Goal: Task Accomplishment & Management: Manage account settings

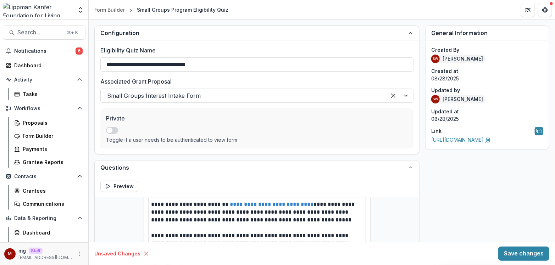
scroll to position [128, 0]
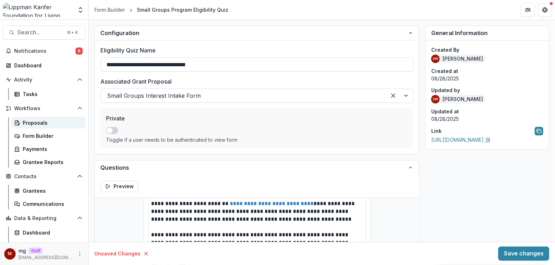
click at [36, 124] on div "Proposals" at bounding box center [51, 122] width 57 height 7
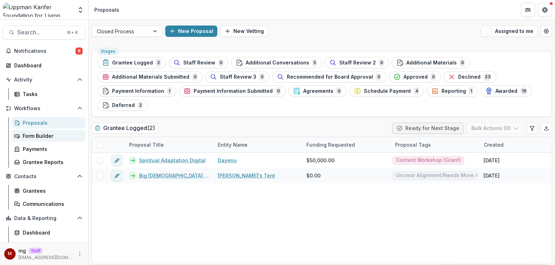
click at [48, 139] on div "Form Builder" at bounding box center [51, 135] width 57 height 7
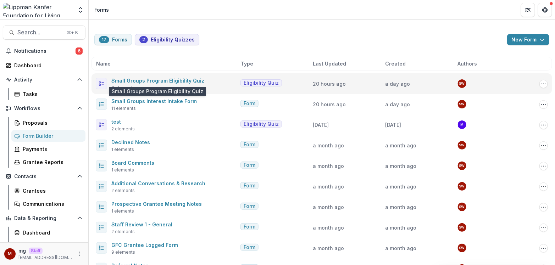
click at [169, 78] on link "Small Groups Program Eligibility Quiz" at bounding box center [157, 81] width 93 height 6
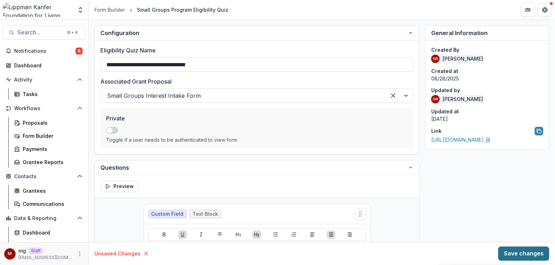
click at [520, 249] on button "Save changes" at bounding box center [523, 254] width 51 height 14
click at [517, 259] on button "Save changes" at bounding box center [523, 254] width 51 height 14
click at [145, 254] on line at bounding box center [146, 253] width 3 height 3
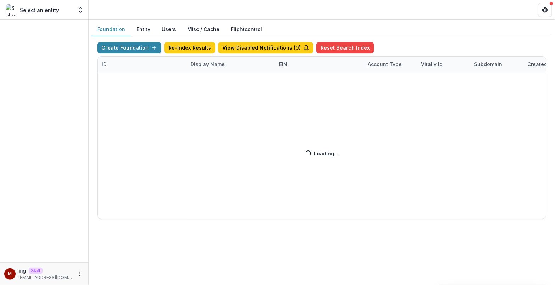
click at [204, 64] on div "Create Foundation Re-Index Results View Disabled Notifications ( 0 ) Reset Sear…" at bounding box center [321, 130] width 449 height 177
click at [208, 61] on div "Create Foundation Re-Index Results View Disabled Notifications ( 0 ) Reset Sear…" at bounding box center [321, 130] width 449 height 177
click at [203, 63] on div "Create Foundation Re-Index Results View Disabled Notifications ( 0 ) Reset Sear…" at bounding box center [321, 130] width 449 height 177
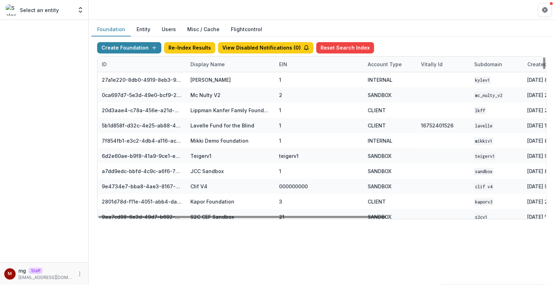
click at [208, 62] on div "Display Name" at bounding box center [207, 64] width 43 height 7
click at [213, 81] on input at bounding box center [229, 79] width 85 height 11
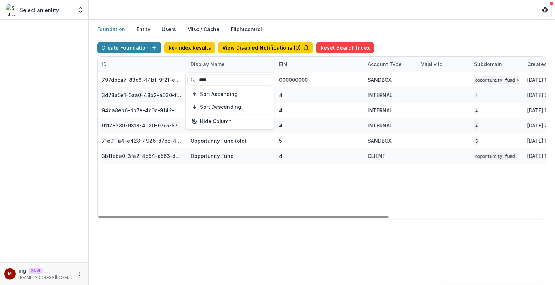
type input "****"
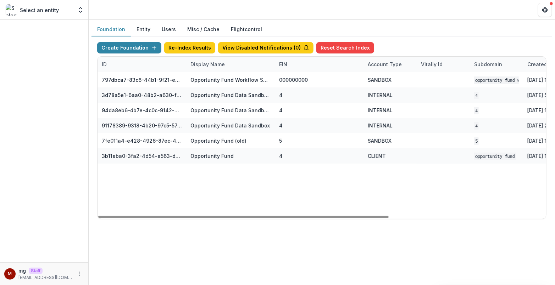
click at [306, 18] on header at bounding box center [322, 10] width 466 height 20
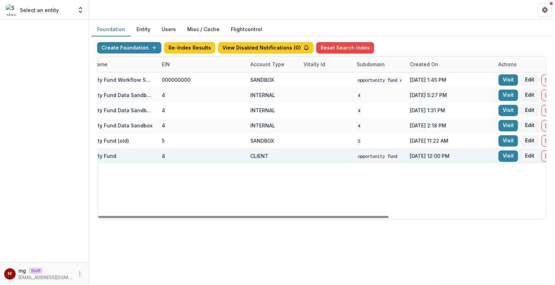
scroll to position [0, 154]
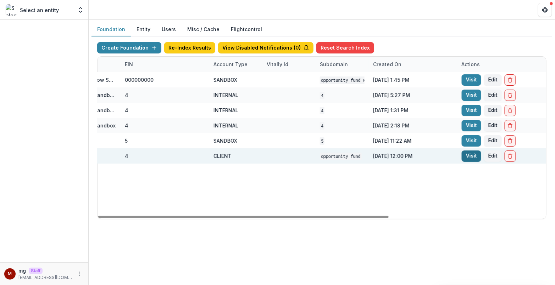
click at [470, 157] on link "Visit" at bounding box center [472, 156] width 20 height 11
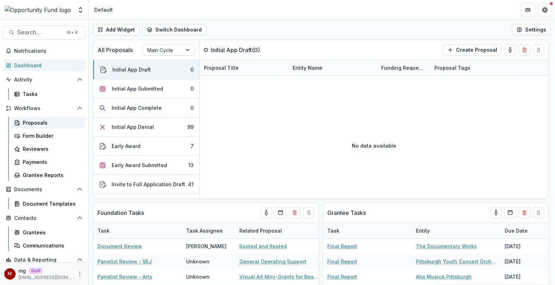
click at [41, 127] on link "Proposals" at bounding box center [48, 123] width 74 height 12
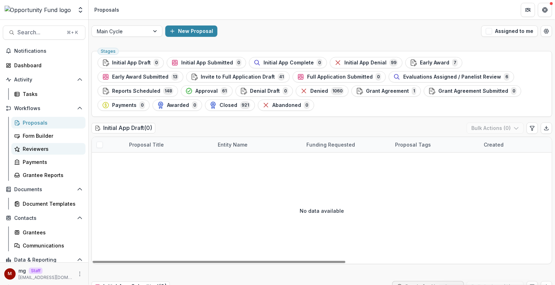
click at [57, 150] on div "Reviewers" at bounding box center [51, 148] width 57 height 7
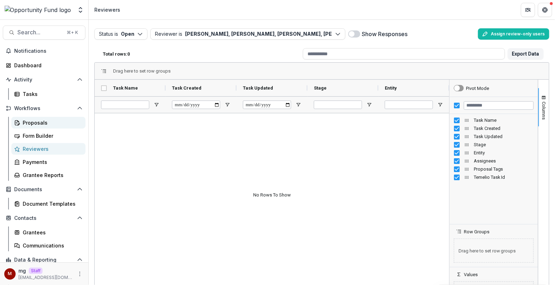
click at [43, 117] on link "Proposals" at bounding box center [48, 123] width 74 height 12
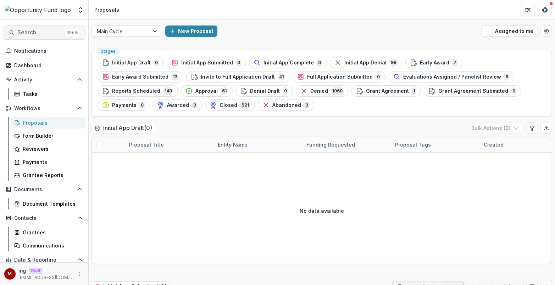
click at [39, 34] on span "Search..." at bounding box center [39, 32] width 45 height 7
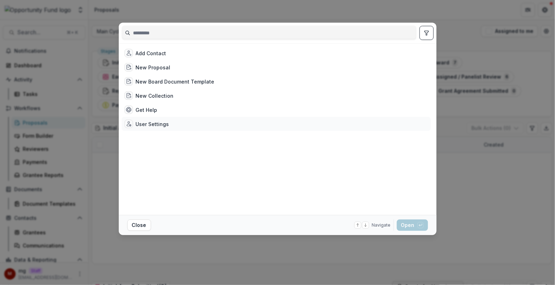
click at [153, 122] on div "User Settings" at bounding box center [152, 124] width 33 height 7
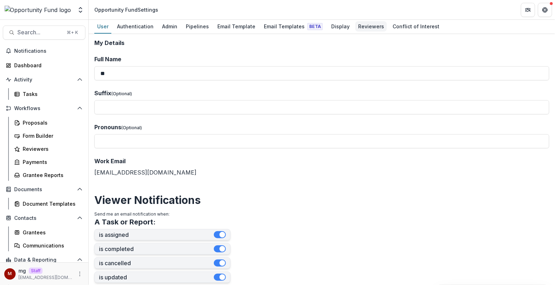
click at [360, 23] on div "Reviewers" at bounding box center [371, 26] width 32 height 10
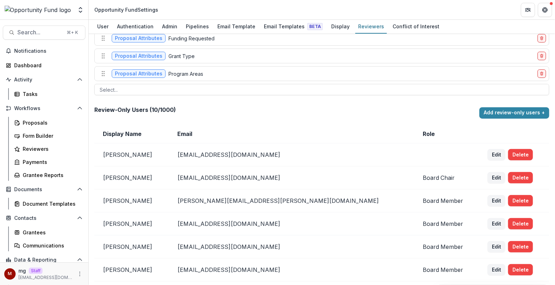
scroll to position [71, 0]
click at [506, 108] on button "Add review-only users +" at bounding box center [514, 113] width 70 height 11
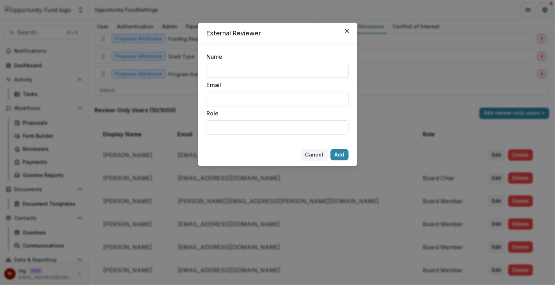
click at [272, 71] on input "Name" at bounding box center [278, 71] width 142 height 14
type input "**********"
click at [250, 100] on input "Email" at bounding box center [278, 99] width 142 height 14
type input "**********"
click at [342, 153] on button "Add" at bounding box center [340, 154] width 18 height 11
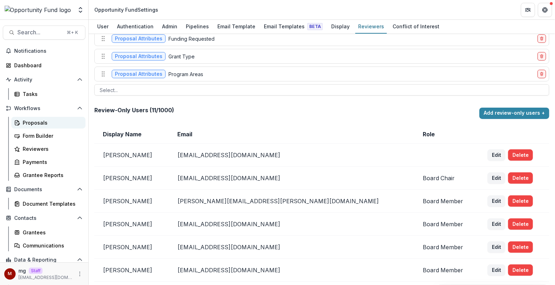
click at [43, 123] on div "Proposals" at bounding box center [51, 122] width 57 height 7
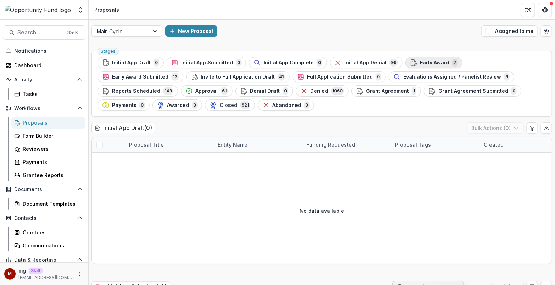
click at [427, 63] on span "Early Award" at bounding box center [434, 63] width 29 height 6
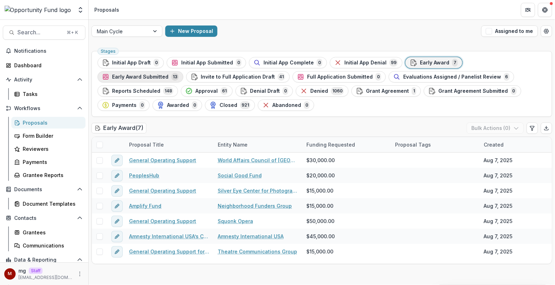
click at [168, 74] on span "Early Award Submitted" at bounding box center [140, 77] width 56 height 6
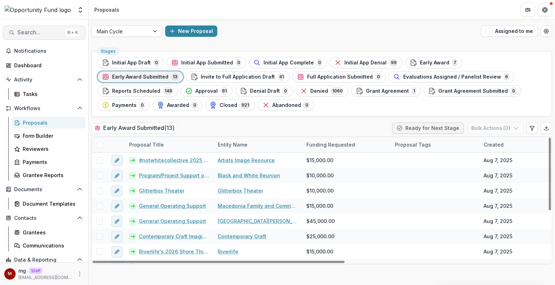
click at [39, 35] on span "Search..." at bounding box center [39, 32] width 45 height 7
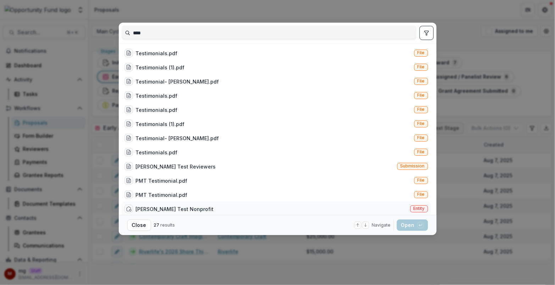
type input "****"
click at [190, 207] on div "Lucy Fey Test Nonprofit" at bounding box center [175, 209] width 78 height 7
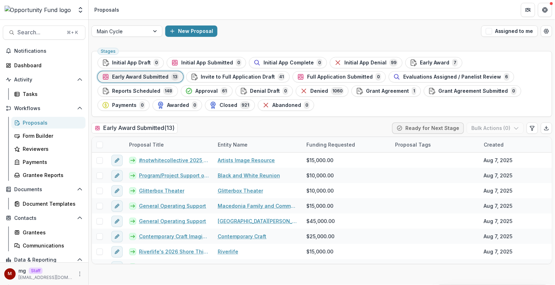
scroll to position [4, 0]
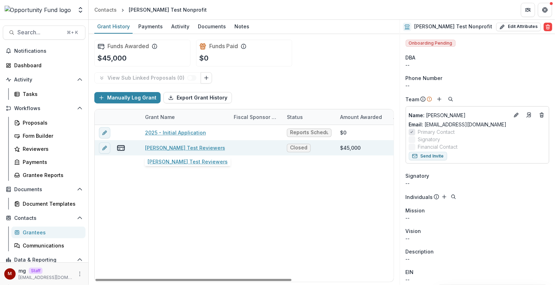
click at [179, 148] on link "Lucy Test Reviewers" at bounding box center [185, 147] width 80 height 7
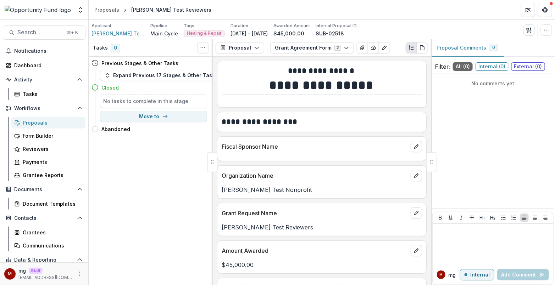
click at [46, 122] on div "Proposals" at bounding box center [51, 122] width 57 height 7
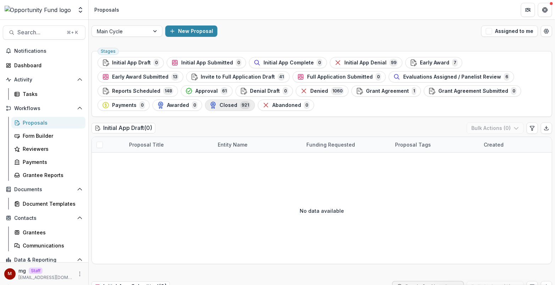
click at [220, 102] on span "Closed" at bounding box center [229, 105] width 18 height 6
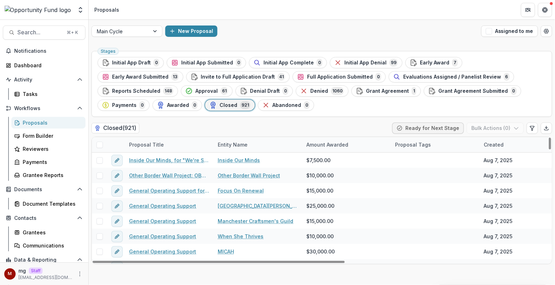
click at [227, 142] on div "Entity Name" at bounding box center [232, 144] width 38 height 7
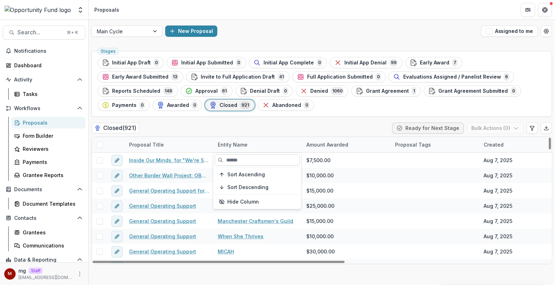
click at [232, 157] on input at bounding box center [257, 160] width 85 height 11
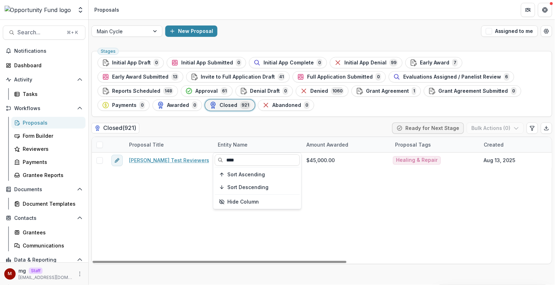
type input "****"
click at [267, 109] on ul "Stages Initial App Draft 0 Initial App Submitted 0 Initial App Complete 0 Initi…" at bounding box center [322, 84] width 449 height 54
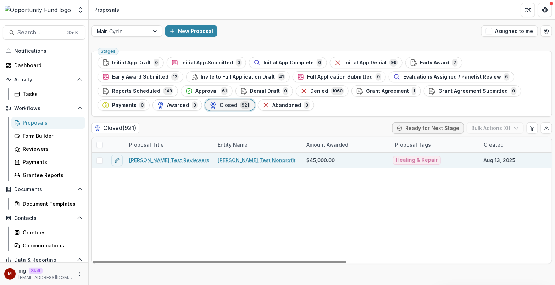
click at [100, 160] on span at bounding box center [99, 160] width 6 height 6
click at [118, 159] on icon "edit" at bounding box center [117, 161] width 6 height 6
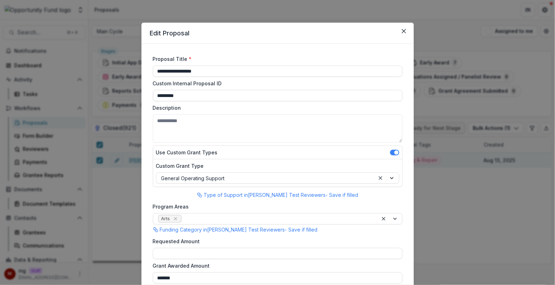
click at [115, 191] on div "**********" at bounding box center [277, 142] width 555 height 285
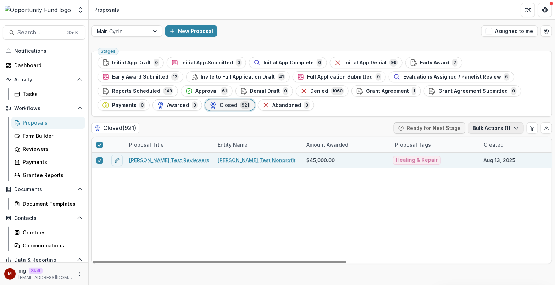
click at [484, 127] on button "Bulk Actions ( 1 )" at bounding box center [496, 128] width 56 height 11
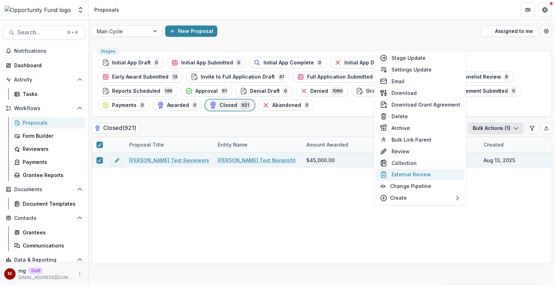
click at [431, 171] on button "External Review" at bounding box center [420, 175] width 89 height 12
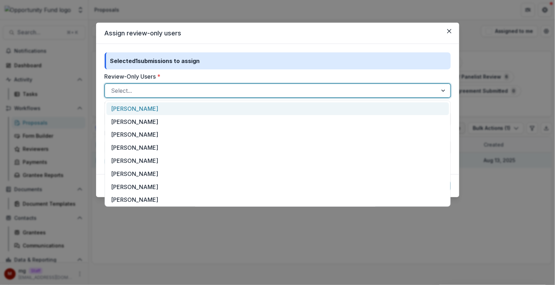
click at [193, 97] on div "Select..." at bounding box center [278, 91] width 346 height 14
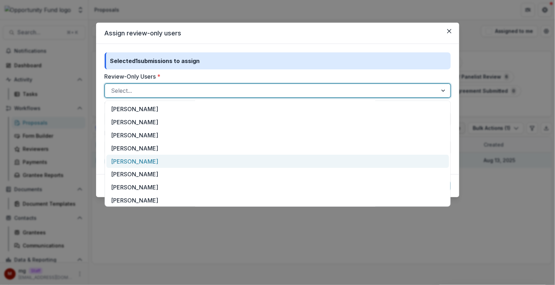
scroll to position [40, 0]
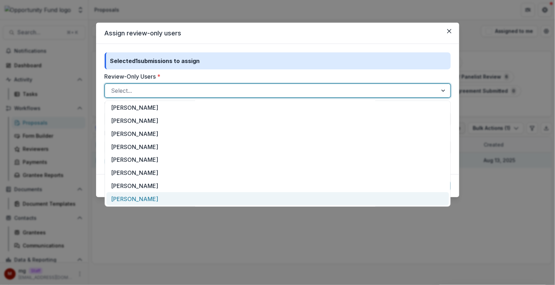
click at [170, 196] on div "Madeleine Grantee" at bounding box center [277, 199] width 343 height 13
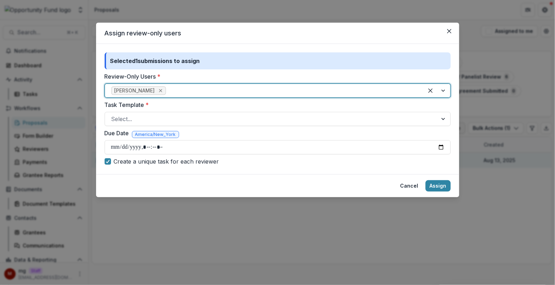
click at [163, 90] on icon "Remove Madeleine Grantee" at bounding box center [161, 91] width 6 height 6
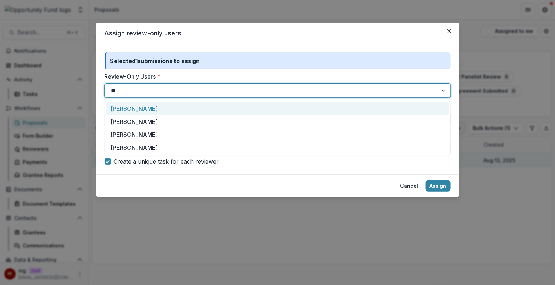
type input "***"
click at [160, 109] on div "Madeleine Grantee" at bounding box center [277, 108] width 343 height 13
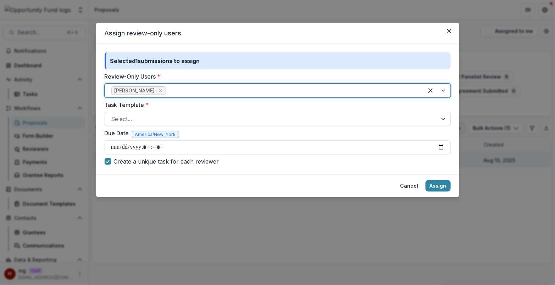
click at [215, 123] on div at bounding box center [271, 119] width 320 height 10
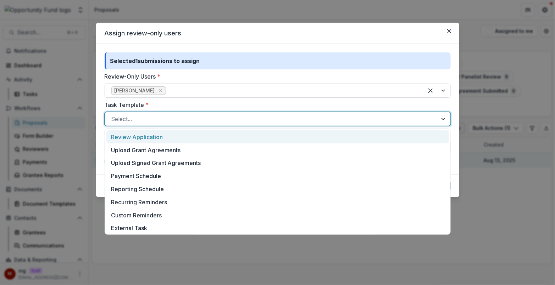
click at [202, 135] on div "Review Application" at bounding box center [277, 136] width 343 height 13
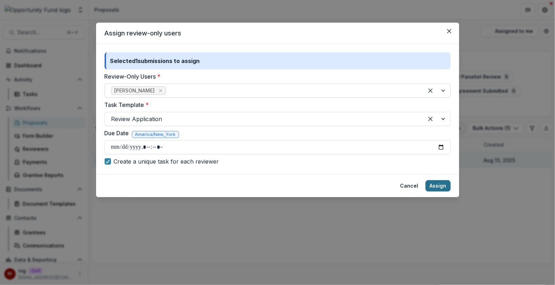
click at [435, 185] on button "Assign" at bounding box center [438, 186] width 25 height 11
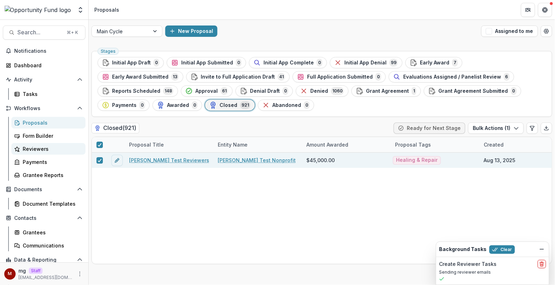
click at [38, 146] on div "Reviewers" at bounding box center [51, 148] width 57 height 7
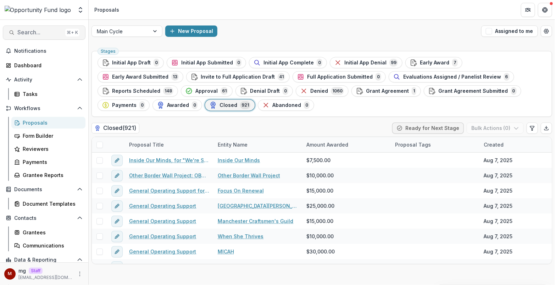
click at [30, 35] on span "Search..." at bounding box center [39, 32] width 45 height 7
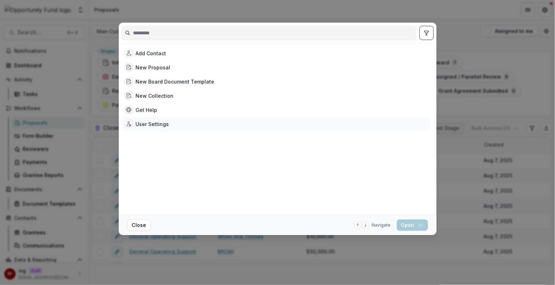
click at [172, 127] on div "User Settings" at bounding box center [276, 124] width 309 height 14
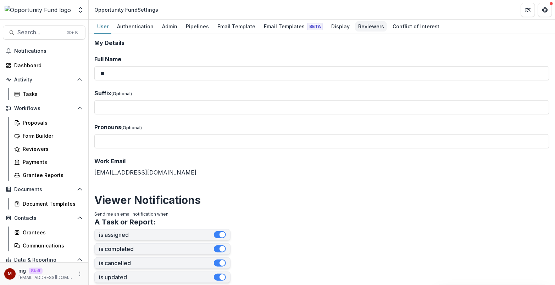
click at [356, 25] on div "Reviewers" at bounding box center [371, 26] width 32 height 10
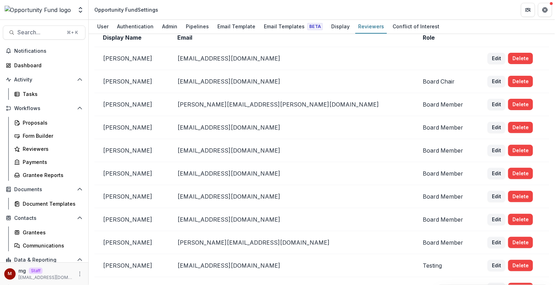
scroll to position [190, 0]
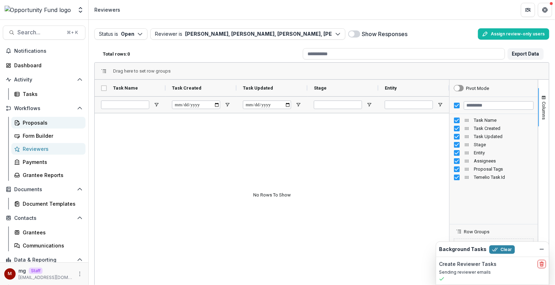
click at [52, 119] on div "Proposals" at bounding box center [51, 122] width 57 height 7
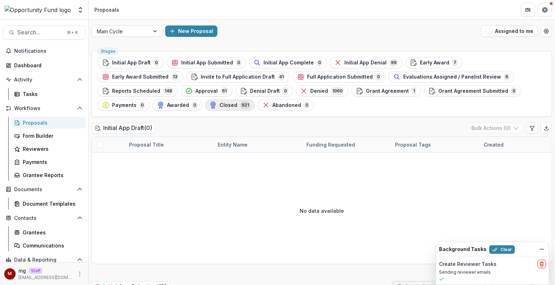
click at [220, 105] on span "Closed" at bounding box center [229, 105] width 18 height 6
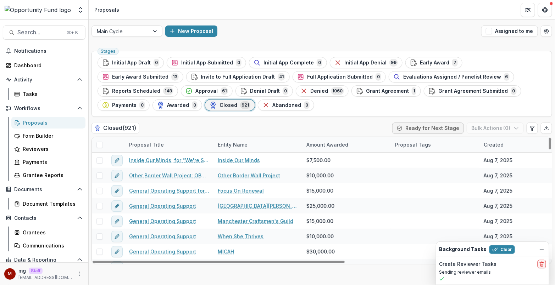
click at [227, 142] on div "Entity Name" at bounding box center [232, 144] width 38 height 7
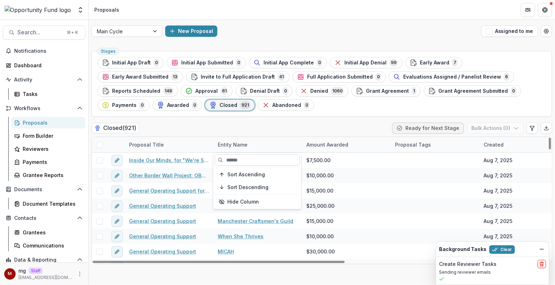
click at [233, 158] on input at bounding box center [257, 160] width 85 height 11
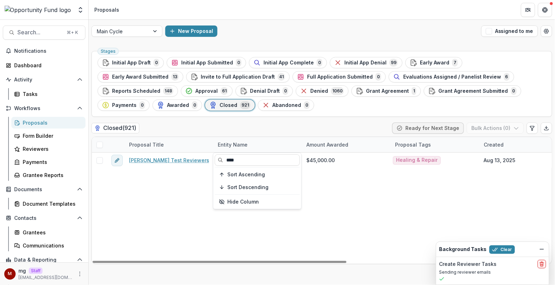
type input "****"
click at [251, 118] on div "Stages Initial App Draft 0 Initial App Submitted 0 Initial App Complete 0 Initi…" at bounding box center [322, 166] width 466 height 237
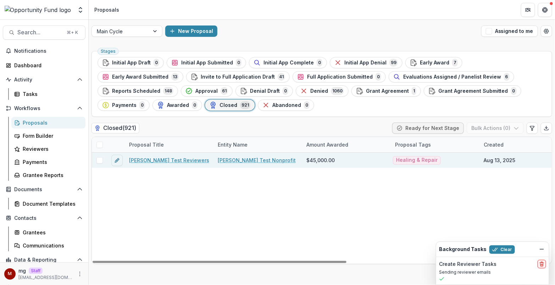
click at [170, 159] on link "[PERSON_NAME] Test Reviewers" at bounding box center [169, 160] width 80 height 7
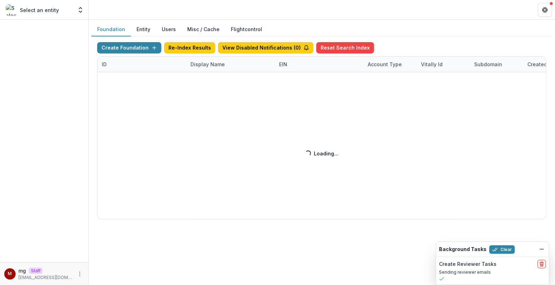
click at [208, 64] on div "Create Foundation Re-Index Results View Disabled Notifications ( 0 ) Reset Sear…" at bounding box center [321, 130] width 449 height 177
click at [204, 63] on div "Create Foundation Re-Index Results View Disabled Notifications ( 0 ) Reset Sear…" at bounding box center [321, 130] width 449 height 177
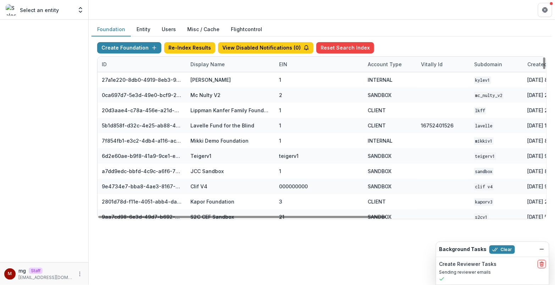
click at [207, 61] on div "Display Name" at bounding box center [207, 64] width 43 height 7
click at [208, 75] on input at bounding box center [229, 79] width 85 height 11
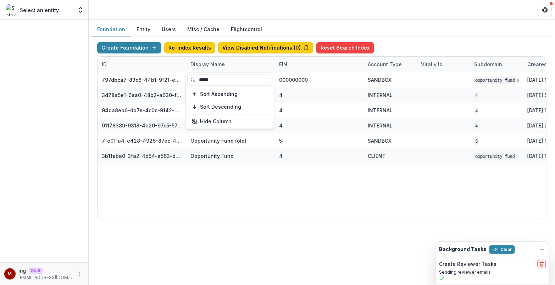
type input "*****"
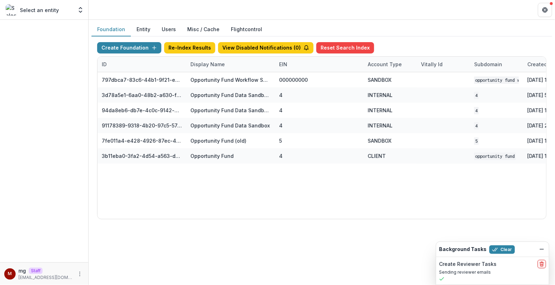
click at [357, 14] on header at bounding box center [322, 10] width 466 height 20
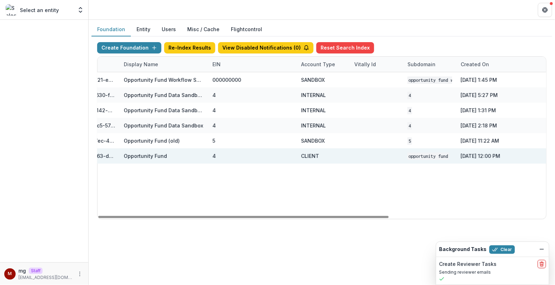
scroll to position [0, 183]
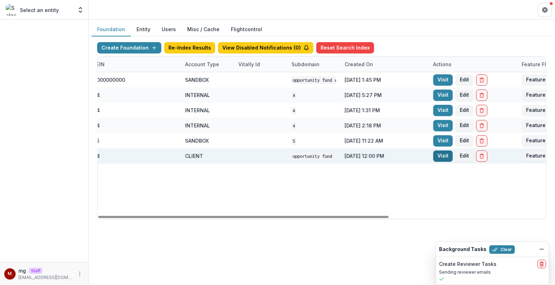
click at [443, 154] on link "Visit" at bounding box center [443, 156] width 20 height 11
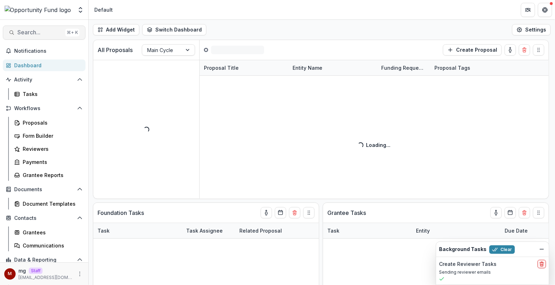
click at [32, 33] on span "Search..." at bounding box center [39, 32] width 45 height 7
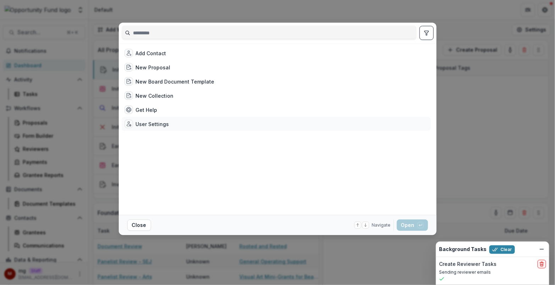
click at [145, 123] on div "User Settings" at bounding box center [152, 124] width 33 height 7
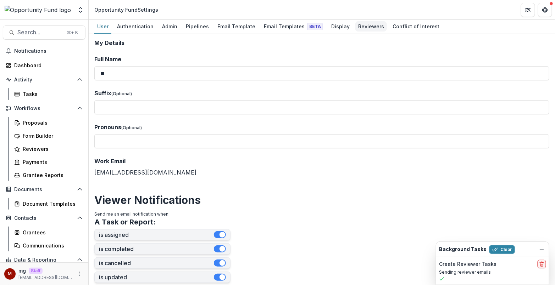
click at [355, 29] on div "Reviewers" at bounding box center [371, 26] width 32 height 10
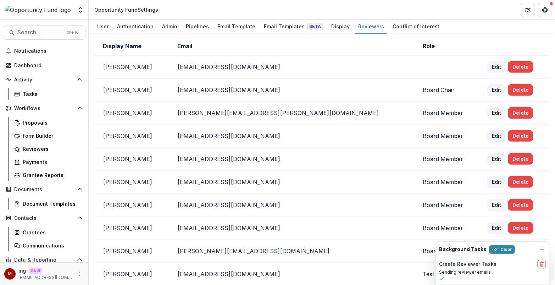
scroll to position [167, 0]
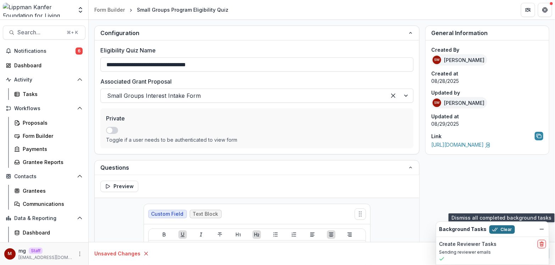
click at [495, 227] on button "Clear" at bounding box center [502, 230] width 26 height 9
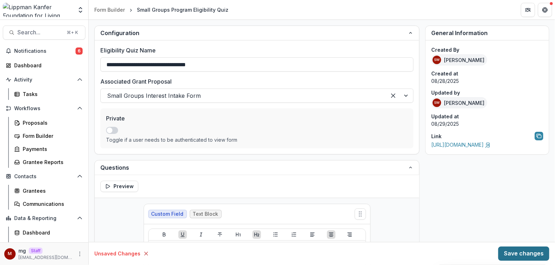
click at [515, 252] on button "Save changes" at bounding box center [523, 254] width 51 height 14
click at [482, 145] on link "https://app.trytemelio.com/eligibility/5966ea03-9213-402c-9df4-e78268a38865" at bounding box center [461, 145] width 60 height 6
click at [249, 98] on div at bounding box center [243, 96] width 273 height 10
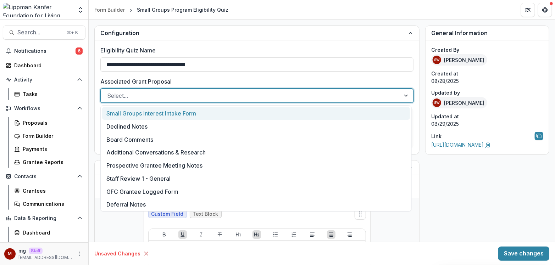
click at [176, 115] on div "Small Groups Interest Intake Form" at bounding box center [256, 113] width 308 height 13
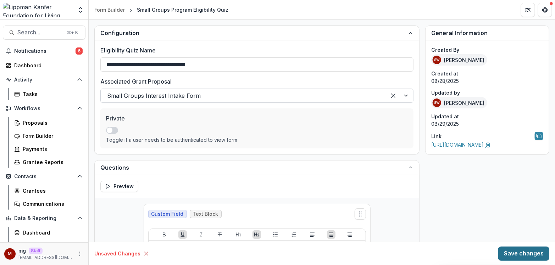
click at [512, 250] on button "Save changes" at bounding box center [523, 254] width 51 height 14
click at [510, 249] on button "Save changes" at bounding box center [523, 254] width 51 height 14
click at [472, 144] on link "[URL][DOMAIN_NAME]" at bounding box center [461, 145] width 60 height 6
click at [48, 29] on button "Search... ⌘ + K" at bounding box center [44, 33] width 83 height 14
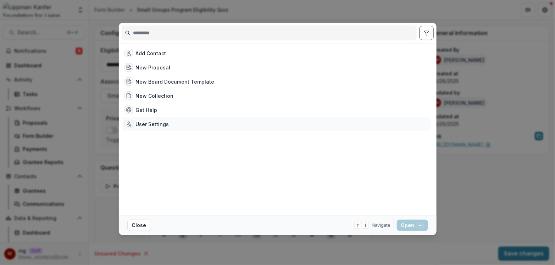
click at [159, 120] on div "User Settings" at bounding box center [146, 124] width 45 height 9
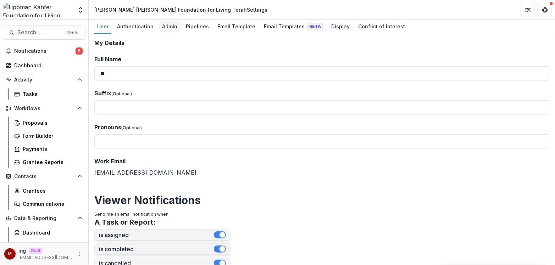
click at [172, 26] on div "Admin" at bounding box center [169, 26] width 21 height 10
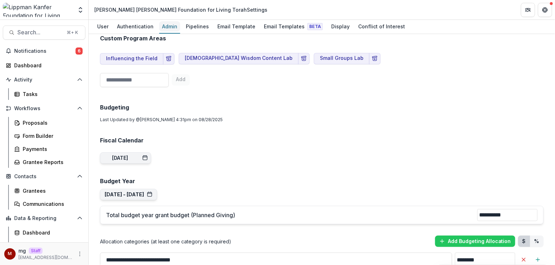
scroll to position [474, 0]
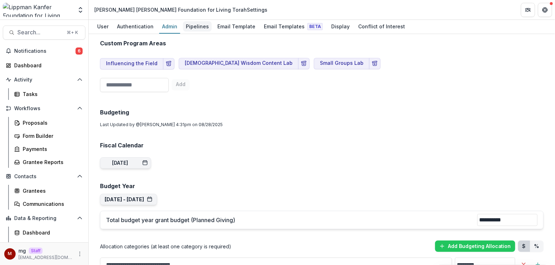
click at [197, 24] on div "Pipelines" at bounding box center [197, 26] width 29 height 10
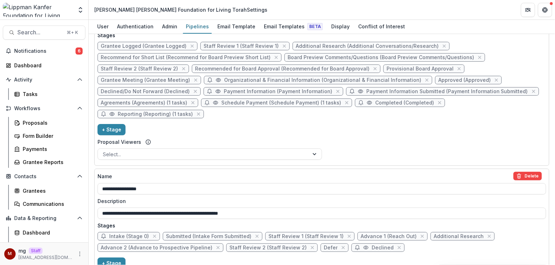
scroll to position [542, 0]
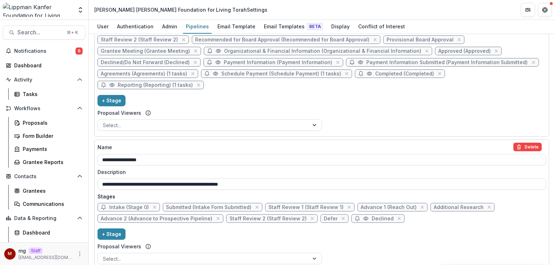
click at [130, 205] on span "Intake (Stage 0)" at bounding box center [129, 208] width 40 height 6
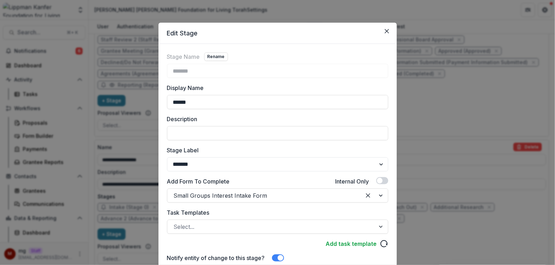
click at [138, 157] on div "Edit Stage Stage Name Rename ******* Display Name ****** Description Stage Labe…" at bounding box center [277, 132] width 555 height 265
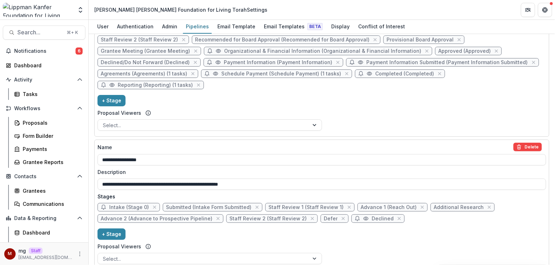
click at [141, 205] on span "Intake (Stage 0)" at bounding box center [129, 208] width 40 height 6
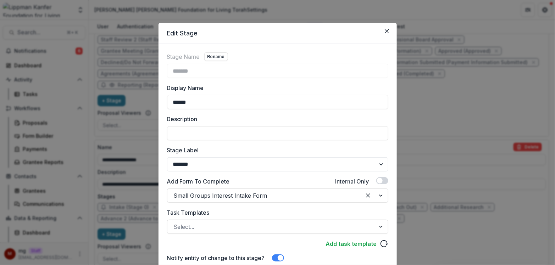
click at [142, 176] on div "Edit Stage Stage Name Rename ******* Display Name ****** Description Stage Labe…" at bounding box center [277, 132] width 555 height 265
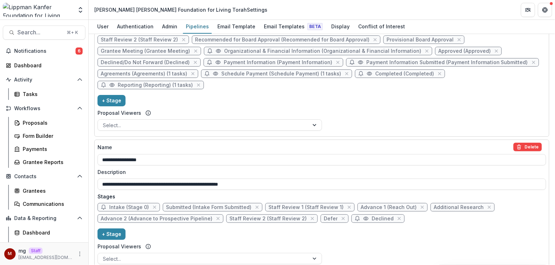
click at [199, 205] on span "Submitted (Intake Form Submitted)" at bounding box center [208, 208] width 85 height 6
select select "*********"
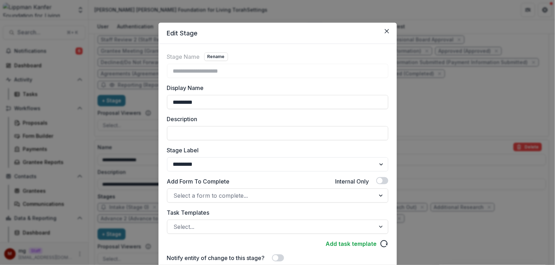
click at [101, 123] on div "**********" at bounding box center [277, 132] width 555 height 265
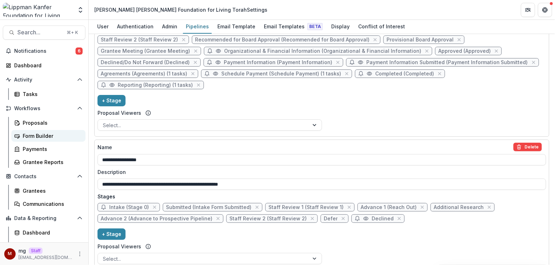
click at [54, 133] on div "Form Builder" at bounding box center [51, 135] width 57 height 7
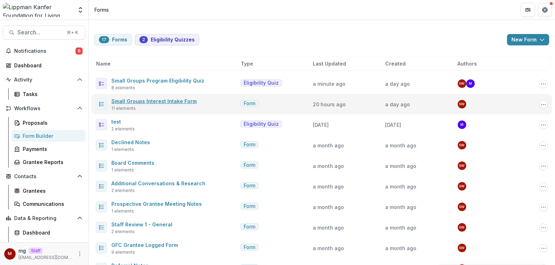
click at [167, 103] on link "Small Groups Interest Intake Form" at bounding box center [153, 101] width 85 height 6
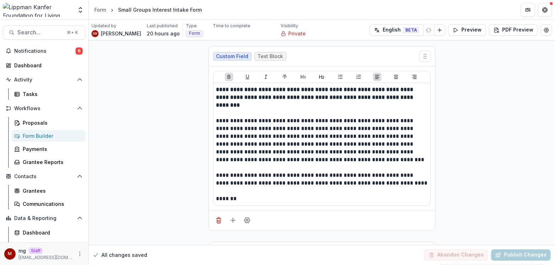
scroll to position [375, 0]
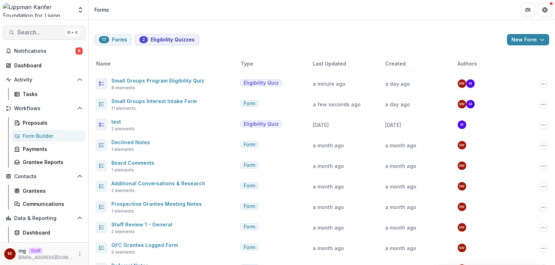
click at [46, 34] on span "Search..." at bounding box center [39, 32] width 45 height 7
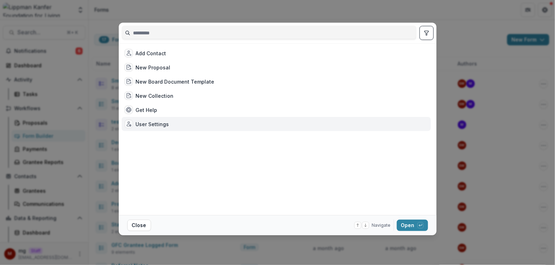
click at [160, 122] on div "User Settings" at bounding box center [152, 124] width 33 height 7
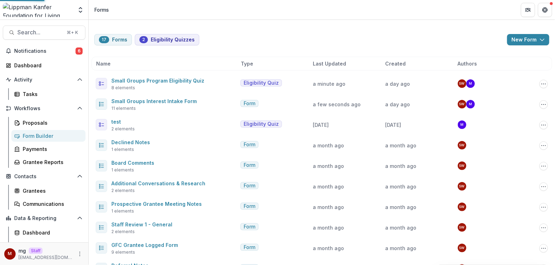
click at [160, 122] on div "User Settings" at bounding box center [156, 124] width 32 height 7
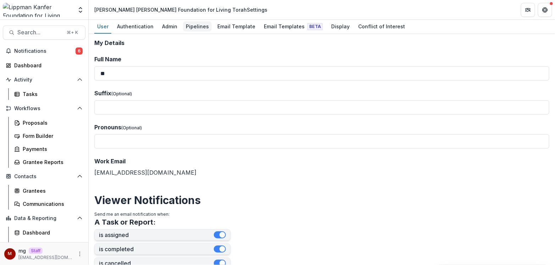
click at [187, 25] on div "Pipelines" at bounding box center [197, 26] width 29 height 10
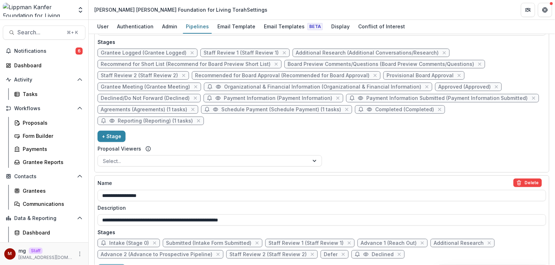
scroll to position [542, 0]
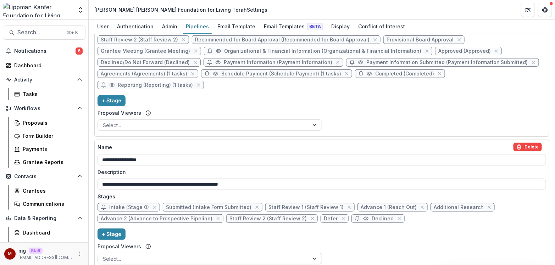
click at [130, 178] on div "**********" at bounding box center [322, 205] width 449 height 124
click at [129, 205] on span "Intake (Stage 0)" at bounding box center [129, 208] width 40 height 6
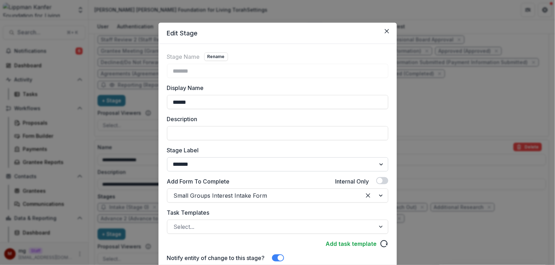
click at [229, 166] on select "******* ***** ********* ****** ******* ******** ******** ******* ********* ****…" at bounding box center [277, 164] width 221 height 14
select select "*****"
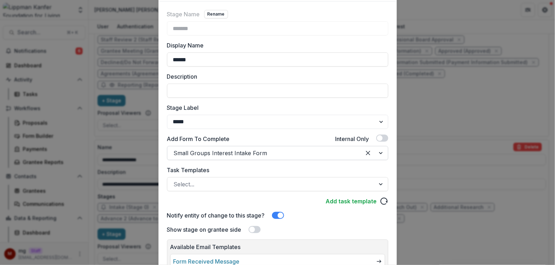
scroll to position [103, 0]
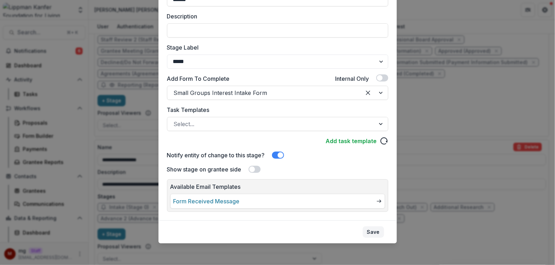
click at [376, 229] on button "Save" at bounding box center [373, 232] width 21 height 11
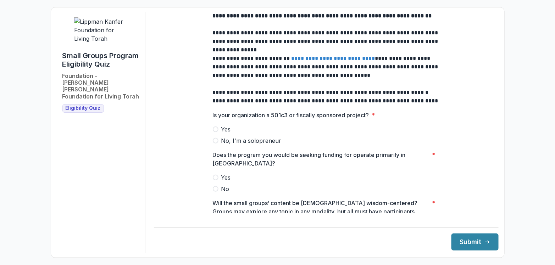
scroll to position [36, 0]
click at [217, 132] on span at bounding box center [216, 129] width 6 height 6
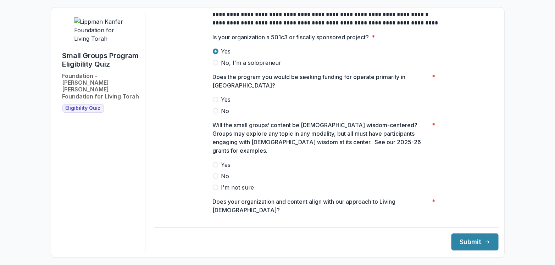
scroll to position [115, 0]
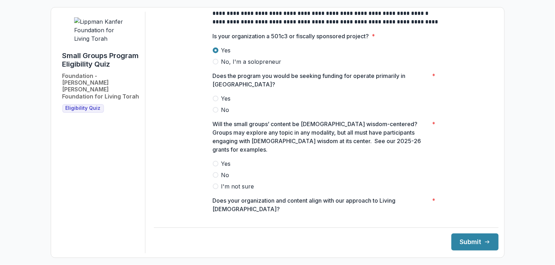
click at [216, 101] on span at bounding box center [216, 99] width 6 height 6
click at [217, 161] on span at bounding box center [216, 164] width 6 height 6
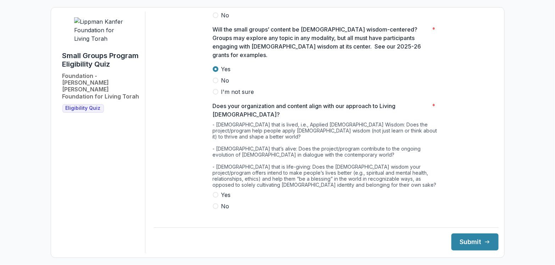
scroll to position [260, 0]
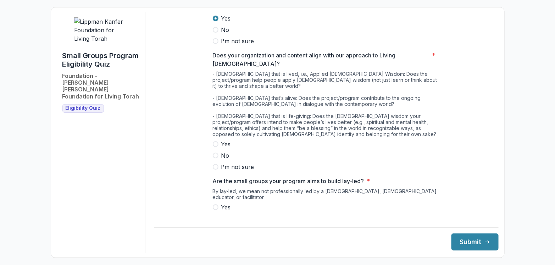
click at [216, 141] on span at bounding box center [216, 144] width 6 height 6
click at [213, 188] on div "By lay-led, we mean not professionally led by a [DEMOGRAPHIC_DATA], [DEMOGRAPHI…" at bounding box center [326, 195] width 227 height 15
click at [214, 205] on span at bounding box center [216, 208] width 6 height 6
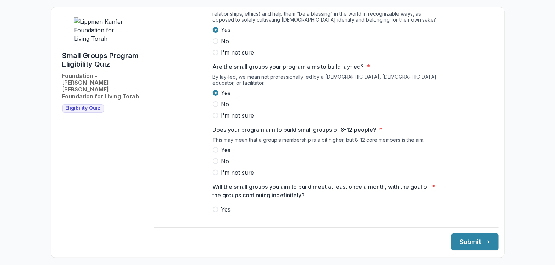
scroll to position [377, 0]
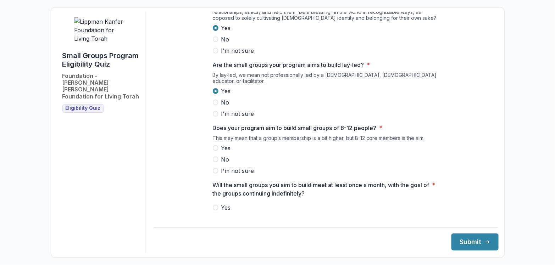
click at [214, 145] on span at bounding box center [216, 148] width 6 height 6
click at [215, 205] on span at bounding box center [216, 208] width 6 height 6
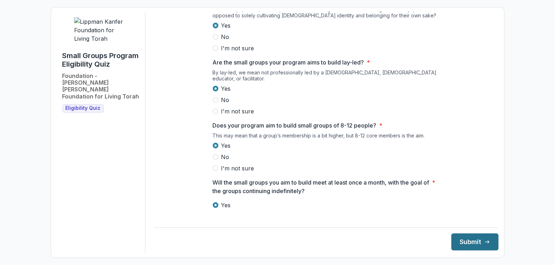
click at [458, 236] on button "Submit" at bounding box center [474, 242] width 47 height 17
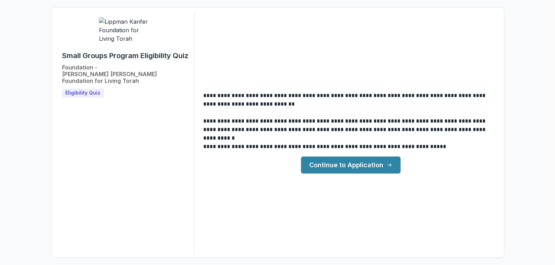
click at [330, 157] on link "Continue to Application" at bounding box center [351, 165] width 100 height 17
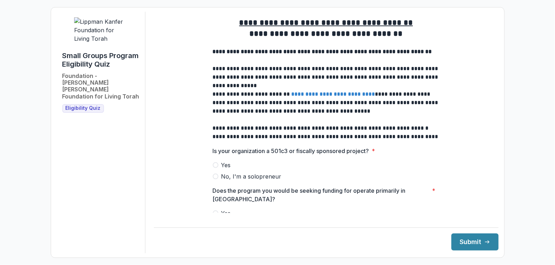
click at [214, 168] on span at bounding box center [216, 165] width 6 height 6
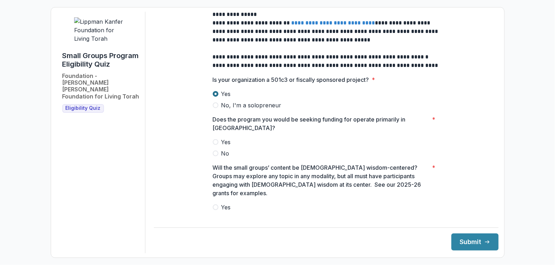
scroll to position [137, 0]
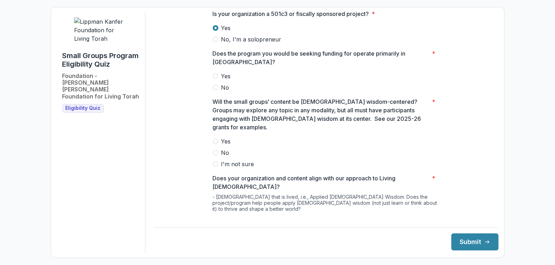
click at [216, 139] on span at bounding box center [216, 142] width 6 height 6
click at [216, 79] on span at bounding box center [216, 76] width 6 height 6
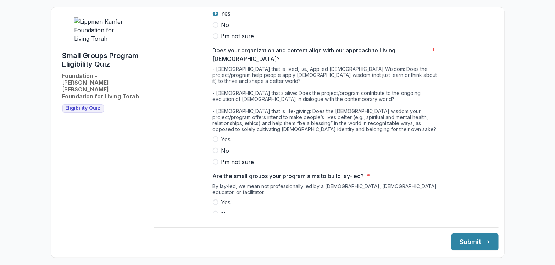
click at [214, 137] on span at bounding box center [216, 140] width 6 height 6
click at [215, 200] on span at bounding box center [216, 203] width 6 height 6
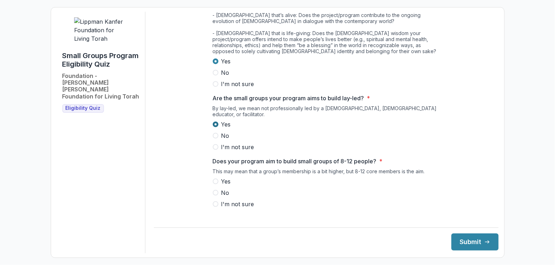
scroll to position [356, 0]
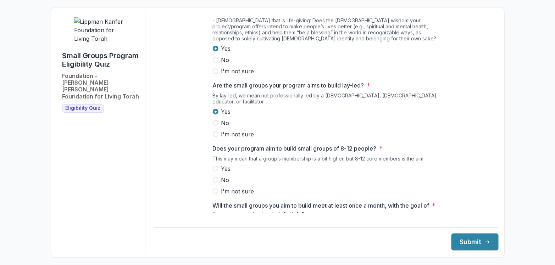
click at [216, 166] on span at bounding box center [216, 169] width 6 height 6
click at [216, 226] on span at bounding box center [216, 229] width 6 height 6
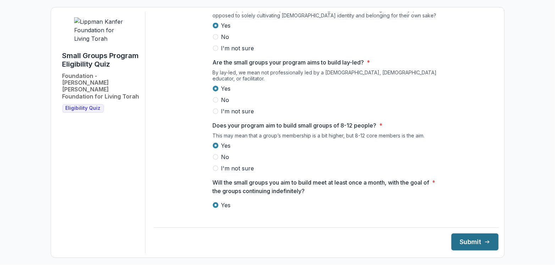
click at [461, 244] on button "Submit" at bounding box center [474, 242] width 47 height 17
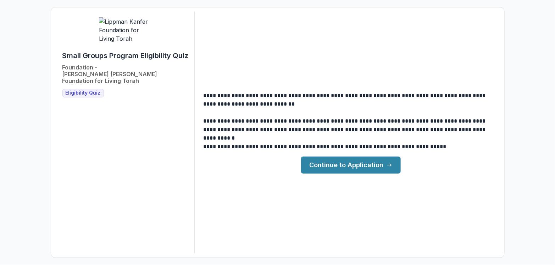
click at [350, 171] on link "Continue to Application" at bounding box center [351, 165] width 100 height 17
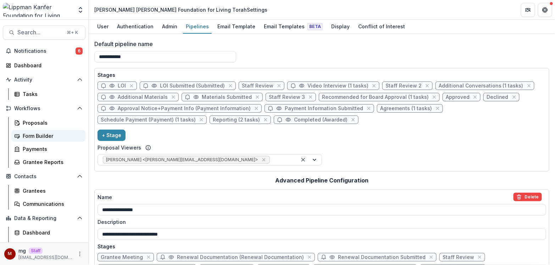
click at [40, 135] on div "Form Builder" at bounding box center [51, 135] width 57 height 7
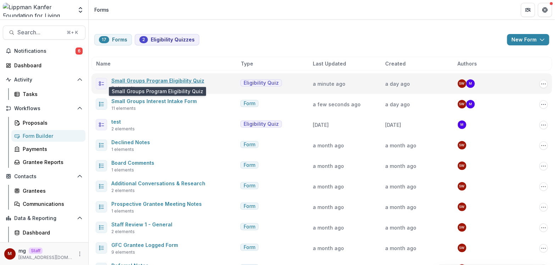
click at [177, 79] on link "Small Groups Program Eligibility Quiz" at bounding box center [157, 81] width 93 height 6
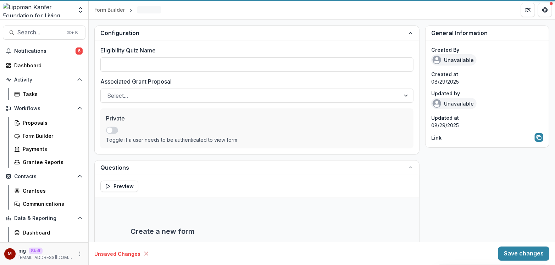
type input "**********"
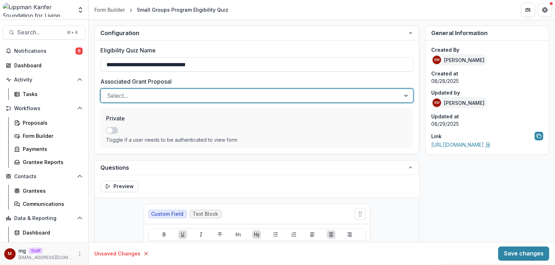
click at [405, 95] on div at bounding box center [406, 95] width 13 height 13
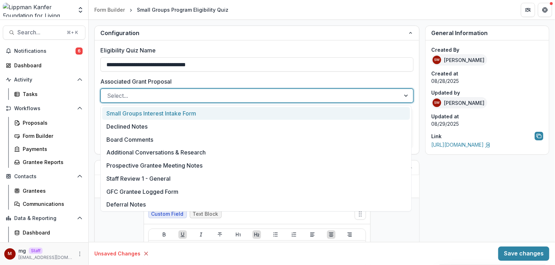
click at [185, 111] on div "Small Groups Interest Intake Form" at bounding box center [256, 113] width 308 height 13
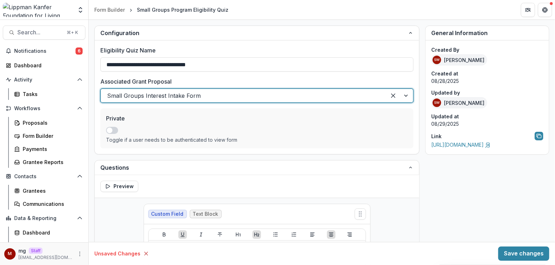
click at [217, 94] on div at bounding box center [243, 96] width 273 height 10
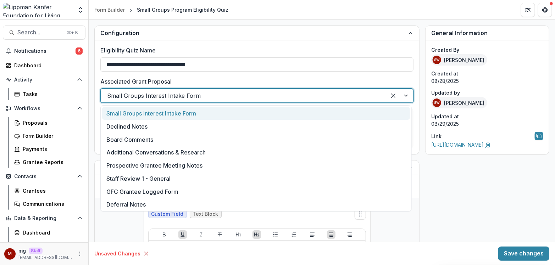
click at [177, 112] on div "Small Groups Interest Intake Form" at bounding box center [256, 113] width 308 height 13
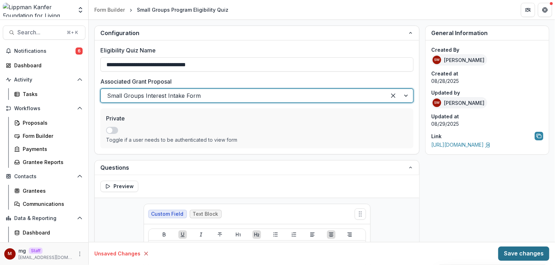
click at [516, 250] on button "Save changes" at bounding box center [523, 254] width 51 height 14
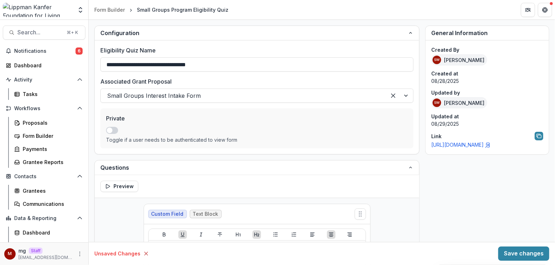
click at [469, 146] on link "https://app.trytemelio.com/eligibility/5966ea03-9213-402c-9df4-e78268a38865" at bounding box center [461, 145] width 60 height 6
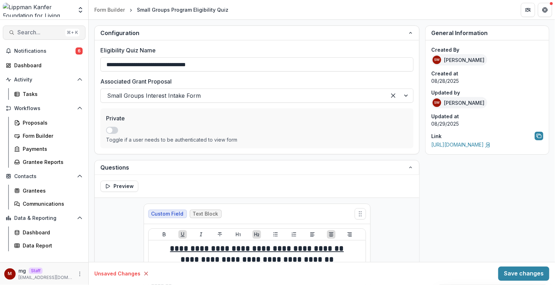
click at [33, 35] on span "Search..." at bounding box center [39, 32] width 45 height 7
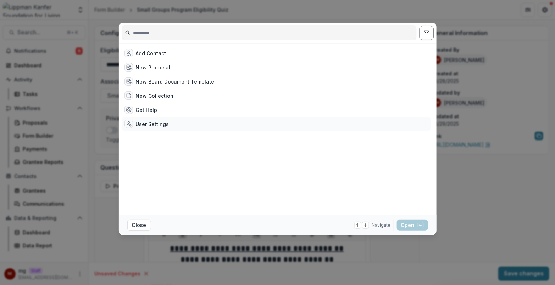
click at [145, 121] on div "User Settings" at bounding box center [152, 124] width 33 height 7
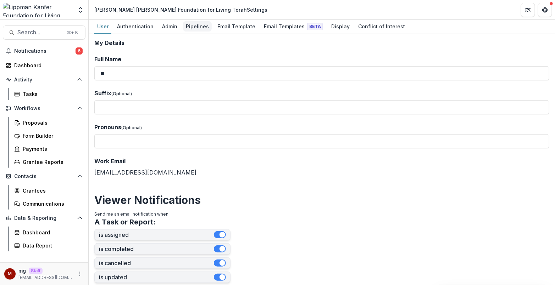
click at [201, 29] on div "Pipelines" at bounding box center [197, 26] width 29 height 10
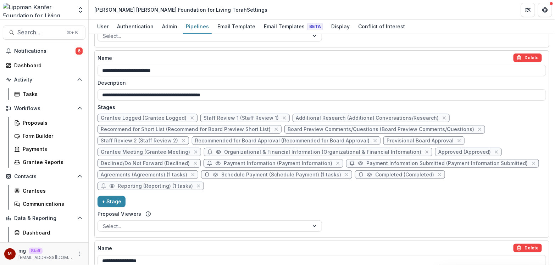
scroll to position [542, 0]
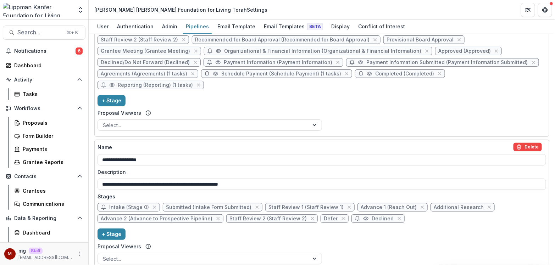
click at [139, 205] on span "Intake (Stage 0)" at bounding box center [129, 208] width 40 height 6
select select "*****"
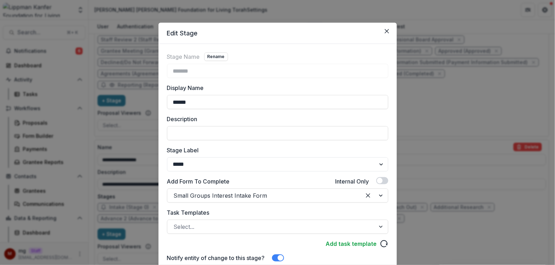
click at [139, 211] on div "Edit Stage Stage Name Rename ******* Display Name ****** Description Stage Labe…" at bounding box center [277, 132] width 555 height 265
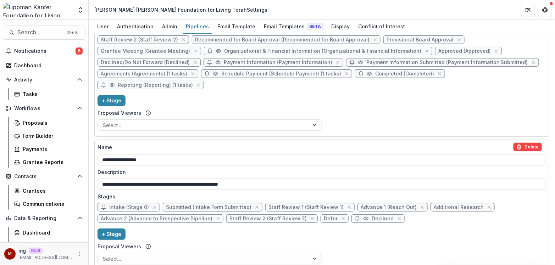
click at [199, 205] on span "Submitted (Intake Form Submitted)" at bounding box center [208, 208] width 85 height 6
select select "*********"
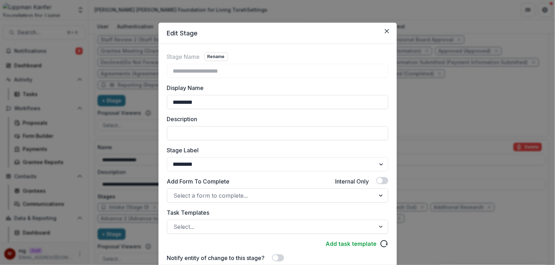
click at [444, 133] on div "**********" at bounding box center [277, 132] width 555 height 265
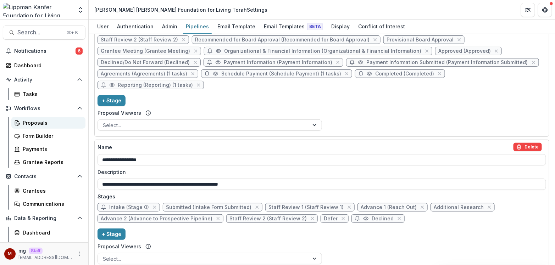
click at [37, 123] on div "Proposals" at bounding box center [51, 122] width 57 height 7
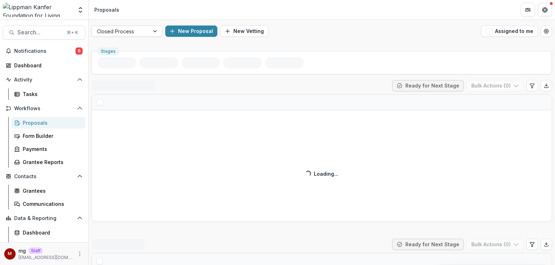
click at [153, 29] on div at bounding box center [155, 31] width 13 height 11
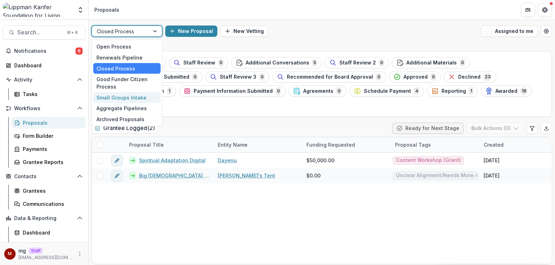
click at [132, 97] on div "Small Groups Intake" at bounding box center [126, 97] width 67 height 11
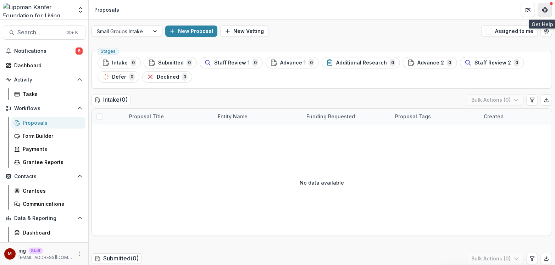
click at [546, 8] on icon "Get Help" at bounding box center [545, 10] width 6 height 6
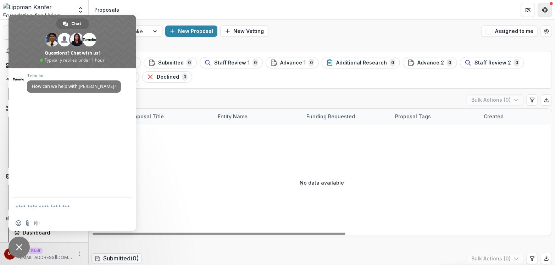
click at [548, 5] on button "Get Help" at bounding box center [545, 10] width 14 height 14
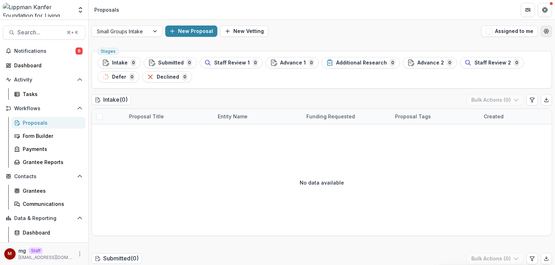
click at [547, 27] on button "Open table manager" at bounding box center [546, 31] width 11 height 11
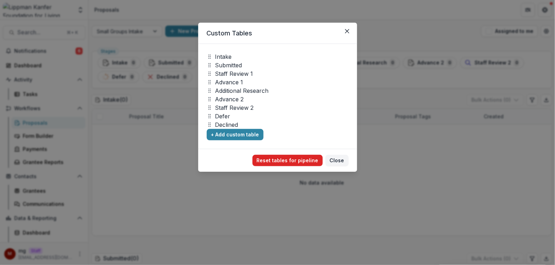
click at [298, 161] on button "Reset tables for pipeline" at bounding box center [287, 160] width 70 height 11
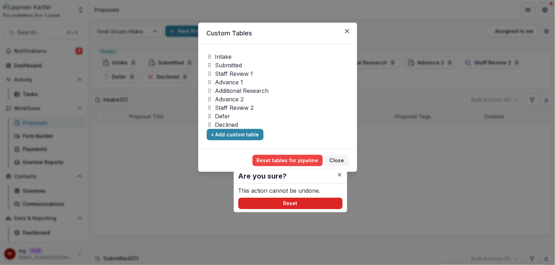
click at [301, 202] on button "Reset" at bounding box center [290, 203] width 104 height 11
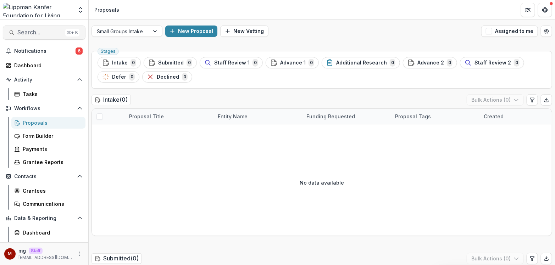
click at [38, 29] on span "Search..." at bounding box center [39, 32] width 45 height 7
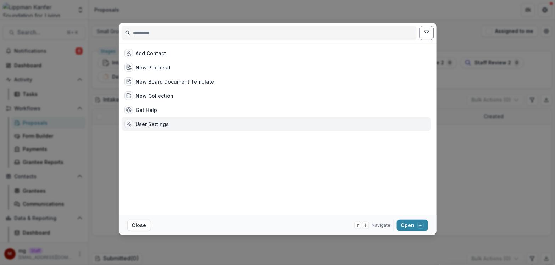
click at [139, 123] on div "User Settings" at bounding box center [152, 124] width 33 height 7
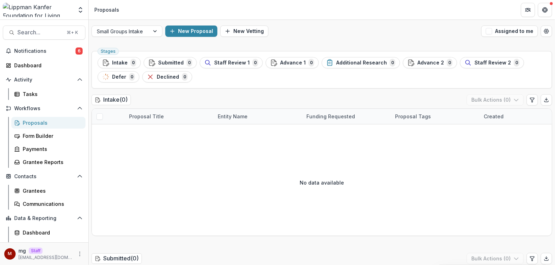
click at [139, 123] on div "User Settings" at bounding box center [146, 124] width 45 height 9
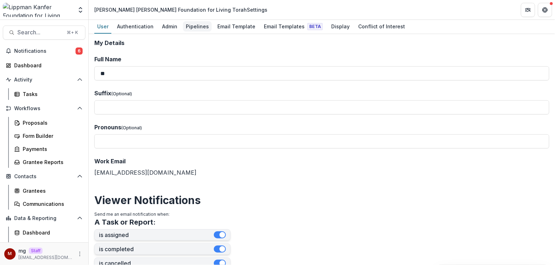
click at [189, 26] on div "Pipelines" at bounding box center [197, 26] width 29 height 10
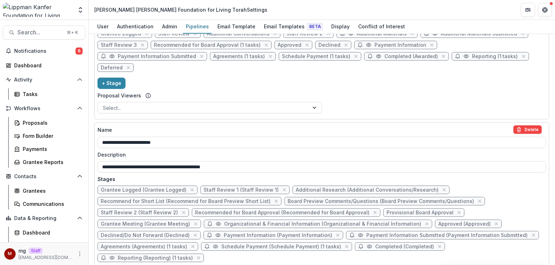
scroll to position [542, 0]
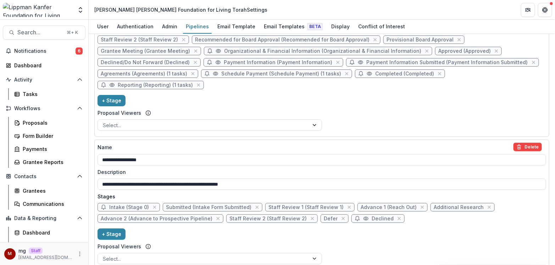
click at [204, 205] on span "Submitted (Intake Form Submitted)" at bounding box center [208, 208] width 85 height 6
select select "*********"
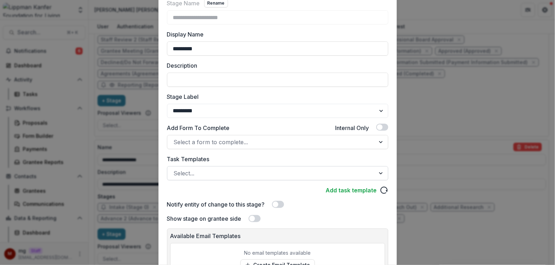
scroll to position [122, 0]
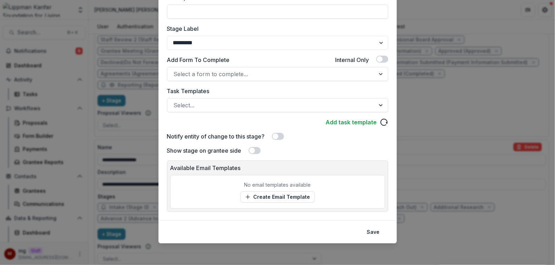
click at [146, 110] on div "**********" at bounding box center [277, 132] width 555 height 265
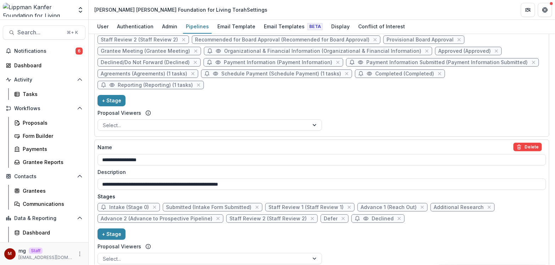
click at [196, 205] on span "Submitted (Intake Form Submitted)" at bounding box center [208, 208] width 85 height 6
select select "*********"
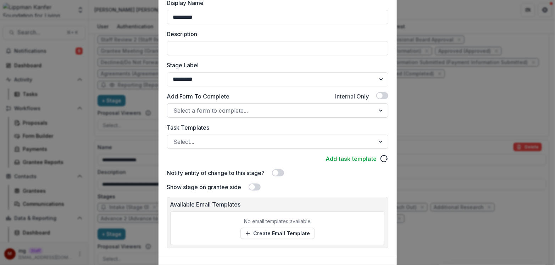
scroll to position [96, 0]
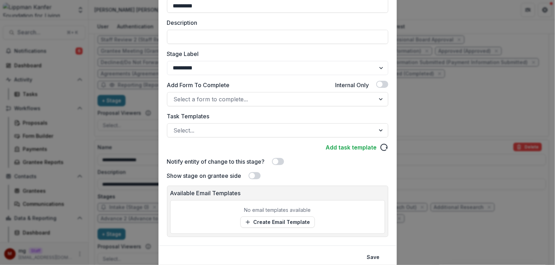
click at [142, 176] on div "**********" at bounding box center [277, 132] width 555 height 265
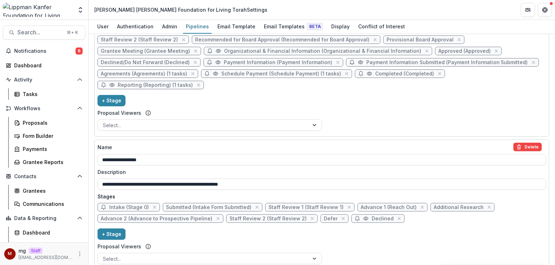
click at [121, 205] on span "Intake (Stage 0)" at bounding box center [129, 208] width 40 height 6
select select "*****"
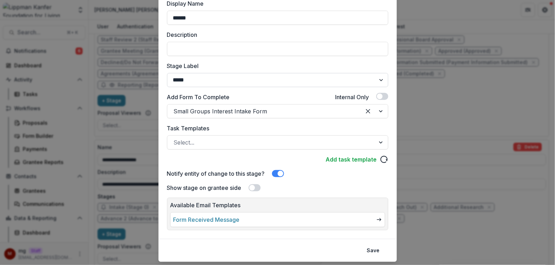
scroll to position [85, 0]
click at [276, 171] on span at bounding box center [278, 173] width 12 height 7
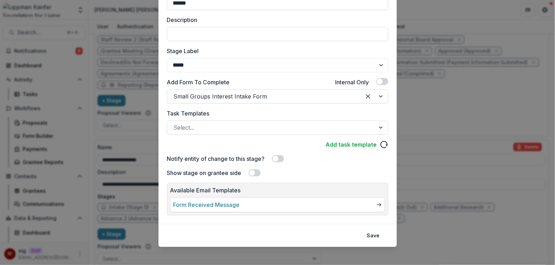
scroll to position [103, 0]
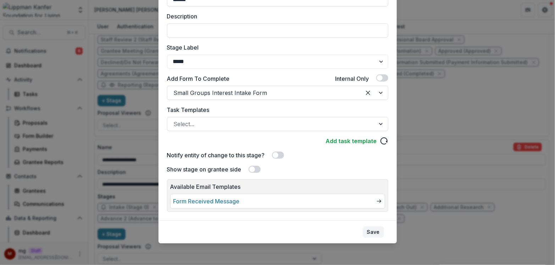
click at [372, 232] on button "Save" at bounding box center [373, 232] width 21 height 11
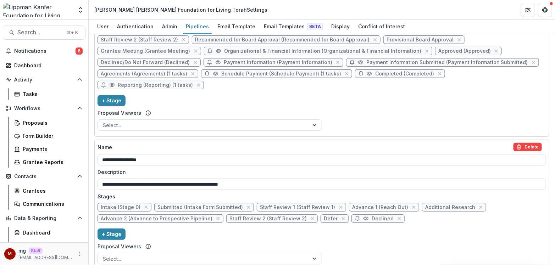
click at [188, 205] on span "Submitted (Intake Form Submitted)" at bounding box center [199, 208] width 85 height 6
select select "*********"
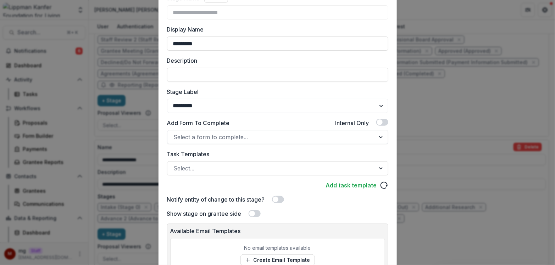
scroll to position [71, 0]
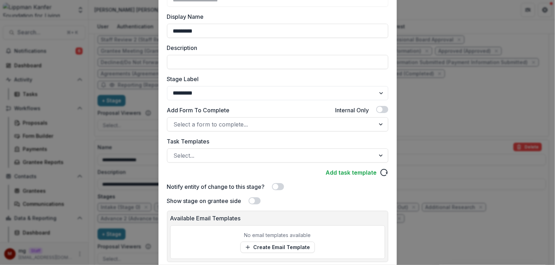
click at [282, 185] on span at bounding box center [278, 186] width 12 height 7
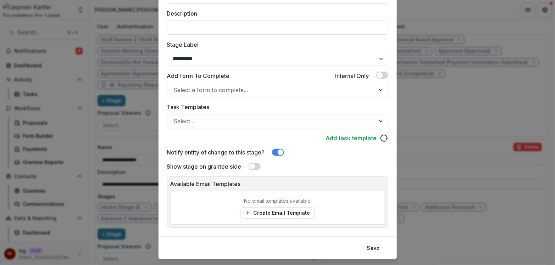
scroll to position [122, 0]
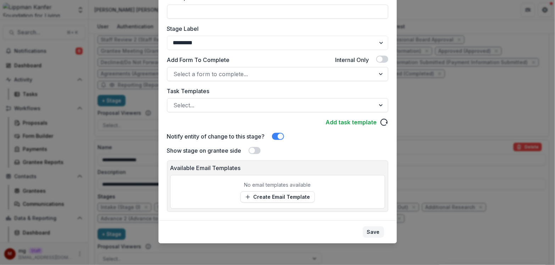
click at [370, 228] on button "Save" at bounding box center [373, 232] width 21 height 11
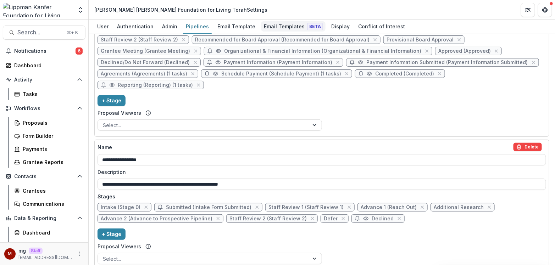
click at [287, 27] on div "Email Templates Beta" at bounding box center [293, 26] width 65 height 10
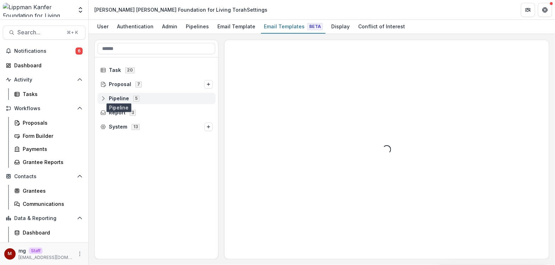
click at [117, 96] on span "Pipeline" at bounding box center [119, 99] width 20 height 6
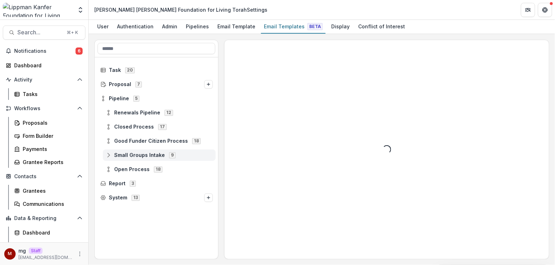
click at [139, 155] on span "Small Groups Intake" at bounding box center [139, 155] width 51 height 6
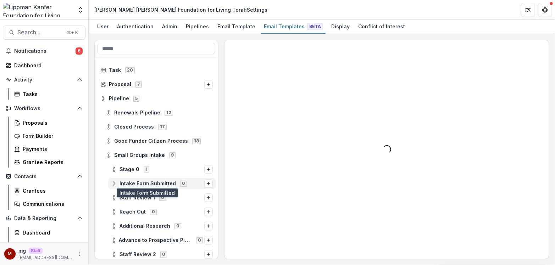
click at [137, 182] on span "Intake Form Submitted" at bounding box center [148, 184] width 56 height 6
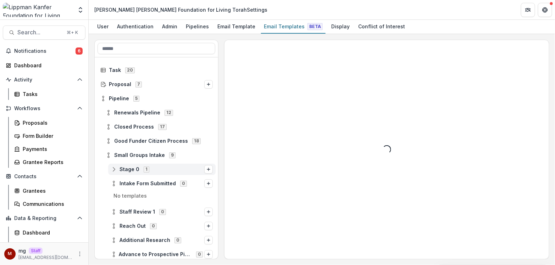
click at [136, 169] on span "Stage 0" at bounding box center [130, 170] width 20 height 6
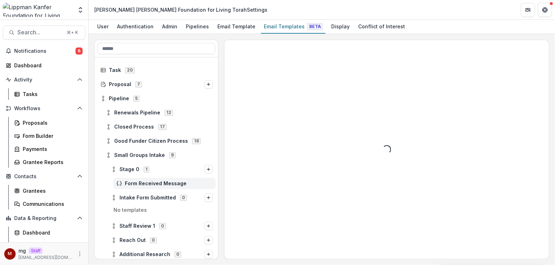
click at [162, 182] on span "Form Received Message" at bounding box center [169, 184] width 88 height 6
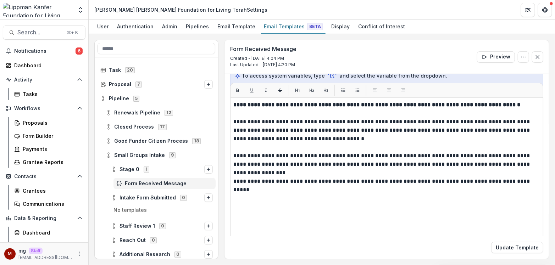
scroll to position [135, 0]
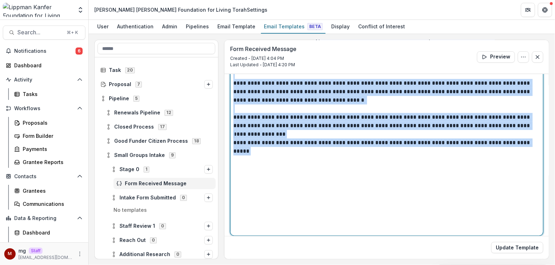
drag, startPoint x: 537, startPoint y: 145, endPoint x: 244, endPoint y: 63, distance: 304.2
click at [244, 63] on form "**********" at bounding box center [386, 98] width 324 height 386
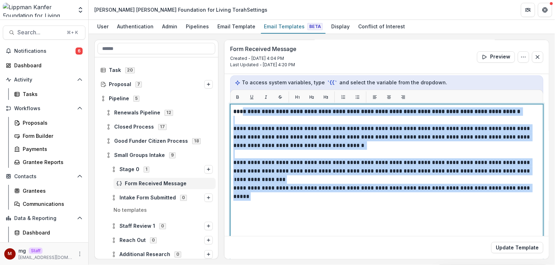
scroll to position [79, 0]
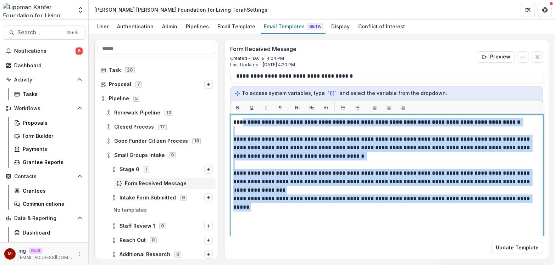
click at [250, 127] on p at bounding box center [386, 131] width 307 height 9
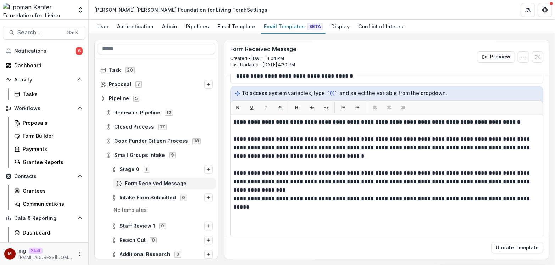
drag, startPoint x: 233, startPoint y: 120, endPoint x: 532, endPoint y: 206, distance: 311.1
click at [532, 206] on div "**********" at bounding box center [386, 203] width 313 height 177
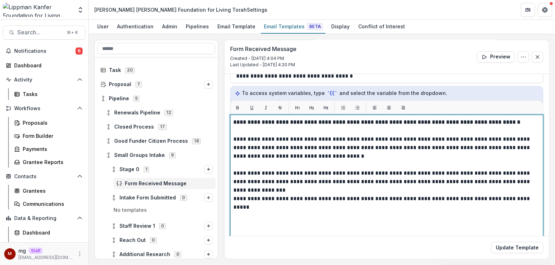
drag, startPoint x: 233, startPoint y: 120, endPoint x: 349, endPoint y: 163, distance: 124.0
click at [349, 163] on div "**********" at bounding box center [386, 203] width 307 height 171
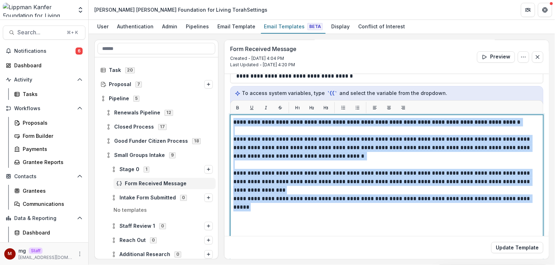
drag, startPoint x: 234, startPoint y: 119, endPoint x: 510, endPoint y: 222, distance: 294.8
click at [510, 222] on div "**********" at bounding box center [386, 203] width 307 height 171
copy div "**********"
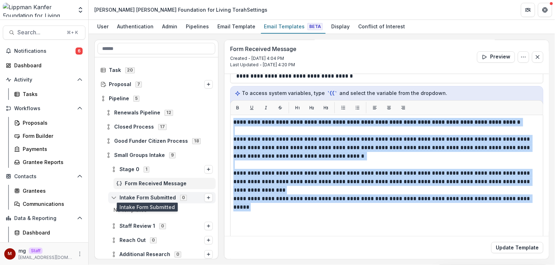
click at [165, 198] on span "Intake Form Submitted" at bounding box center [148, 198] width 56 height 6
click at [208, 196] on icon "Options" at bounding box center [208, 198] width 4 height 4
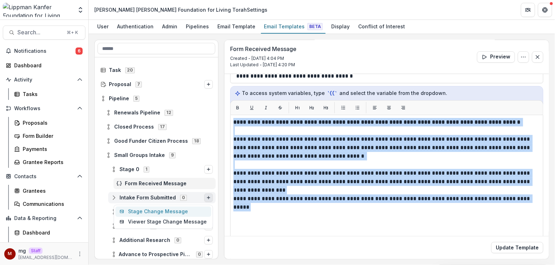
click at [151, 207] on button "Stage Change Message" at bounding box center [163, 212] width 96 height 10
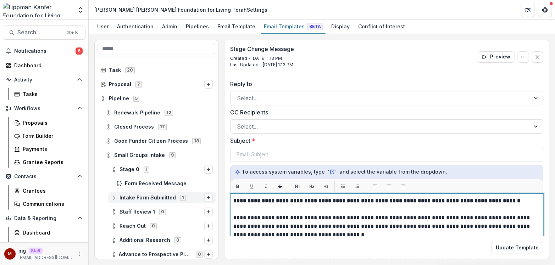
scroll to position [22, 0]
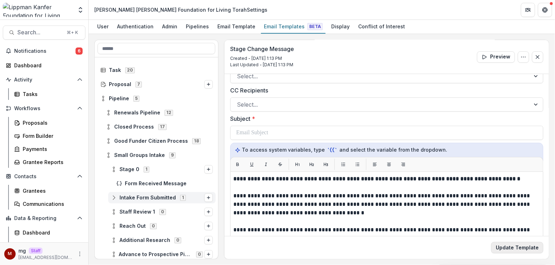
click at [520, 248] on button "Update Template" at bounding box center [517, 247] width 52 height 11
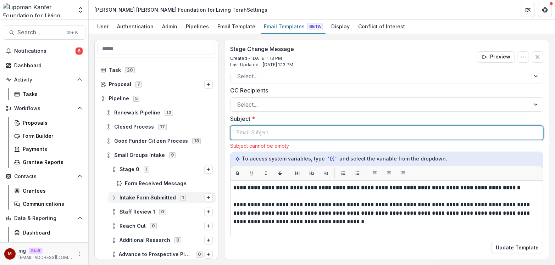
click at [255, 131] on p at bounding box center [252, 133] width 32 height 9
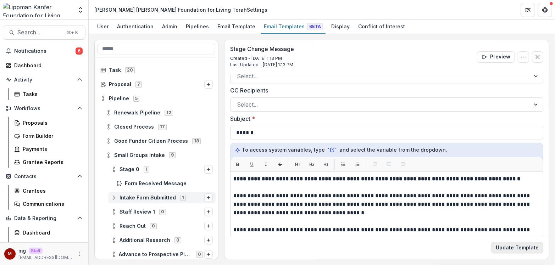
click at [504, 249] on button "Update Template" at bounding box center [517, 247] width 52 height 11
click at [129, 169] on span "Stage 0" at bounding box center [130, 170] width 20 height 6
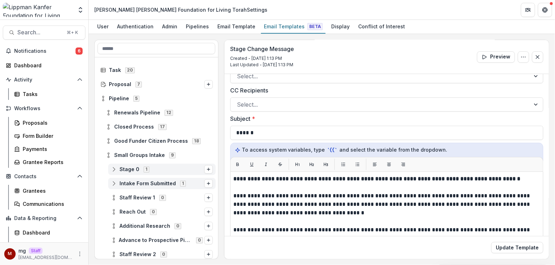
click at [138, 170] on span "Stage 0 1" at bounding box center [157, 169] width 93 height 6
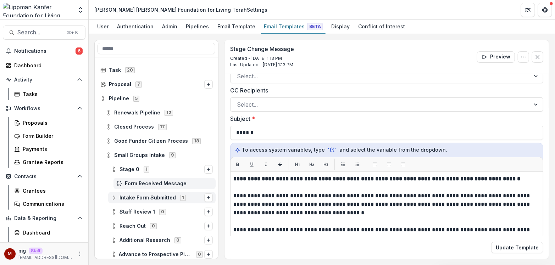
click at [140, 183] on span "Form Received Message" at bounding box center [169, 184] width 88 height 6
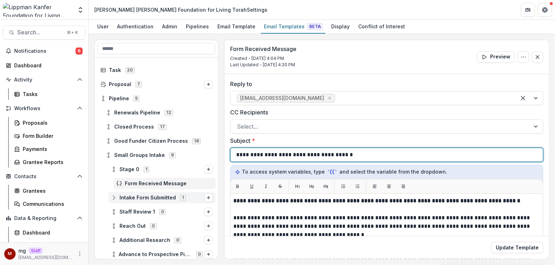
click at [262, 156] on p "**********" at bounding box center [293, 155] width 115 height 9
copy p "**********"
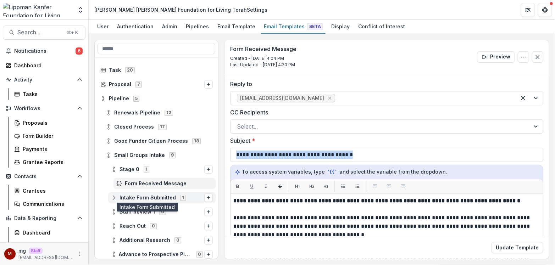
click at [164, 195] on span "Intake Form Submitted" at bounding box center [148, 198] width 56 height 6
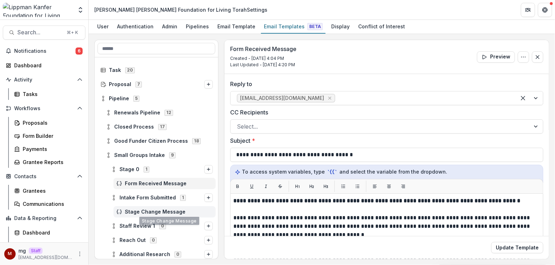
click at [145, 216] on div "Stage Change Message" at bounding box center [164, 211] width 102 height 11
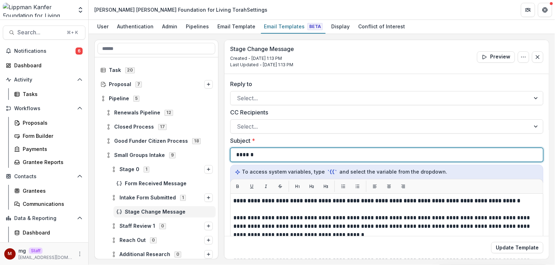
click at [250, 156] on p "******" at bounding box center [245, 155] width 18 height 9
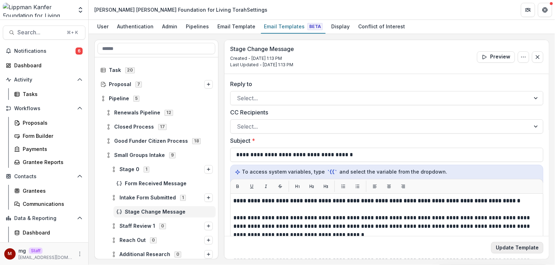
click at [506, 246] on button "Update Template" at bounding box center [517, 247] width 52 height 11
click at [505, 243] on button "Update Template" at bounding box center [517, 247] width 52 height 11
click at [288, 91] on div "Select..." at bounding box center [386, 98] width 313 height 14
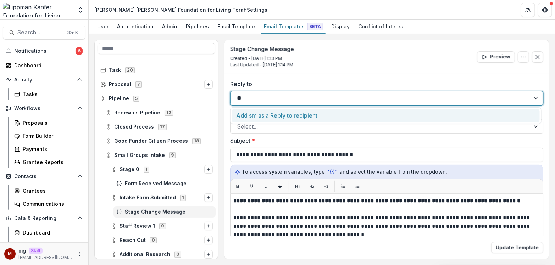
scroll to position [1, 0]
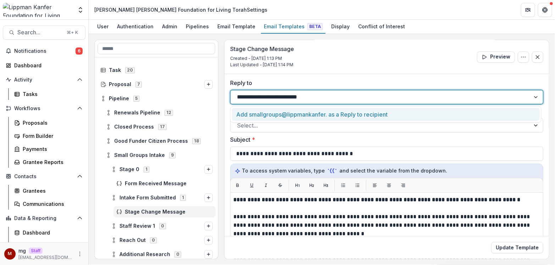
type input "**********"
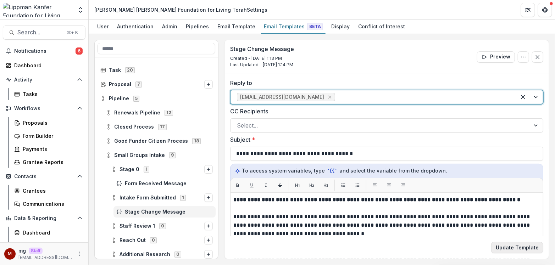
click at [521, 245] on button "Update Template" at bounding box center [517, 247] width 52 height 11
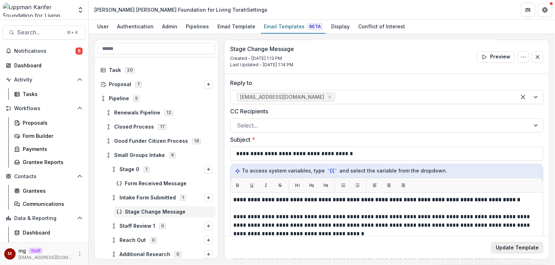
click at [502, 248] on button "Update Template" at bounding box center [517, 247] width 52 height 11
click at [196, 27] on div "Pipelines" at bounding box center [197, 26] width 29 height 10
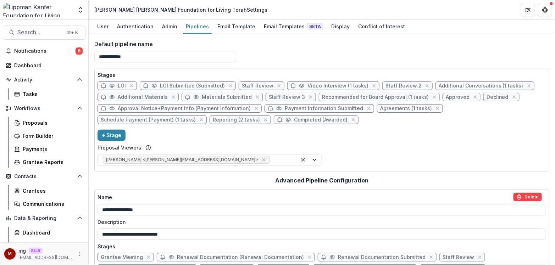
scroll to position [542, 0]
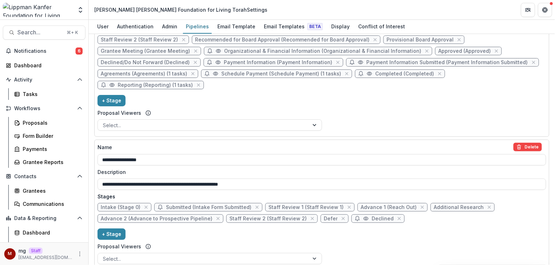
click at [358, 215] on span "Declined" at bounding box center [377, 219] width 53 height 9
click at [372, 216] on span "Declined" at bounding box center [383, 219] width 22 height 6
select select "******"
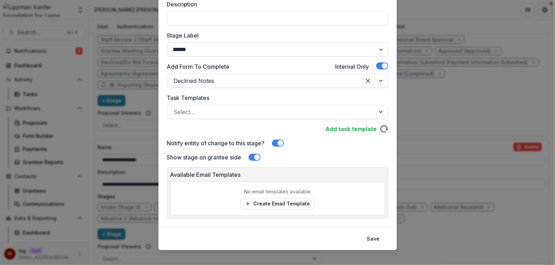
scroll to position [121, 0]
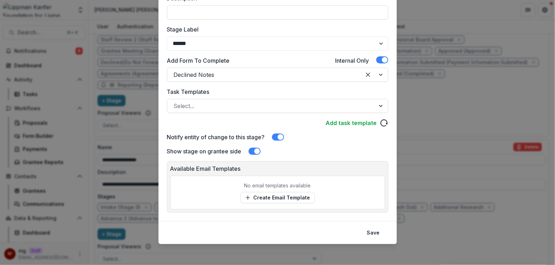
drag, startPoint x: 221, startPoint y: 150, endPoint x: 177, endPoint y: 151, distance: 43.6
click at [177, 151] on label "Show stage on grantee side" at bounding box center [204, 151] width 74 height 9
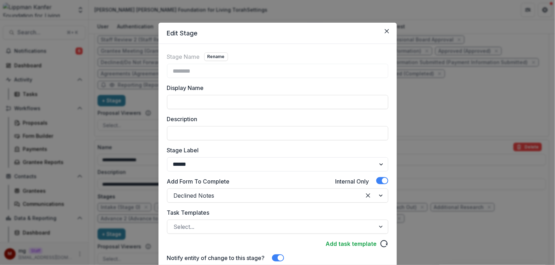
scroll to position [122, 0]
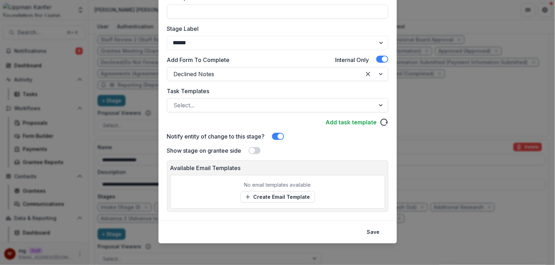
click at [257, 151] on span at bounding box center [255, 150] width 12 height 7
click at [372, 231] on button "Save" at bounding box center [373, 232] width 21 height 11
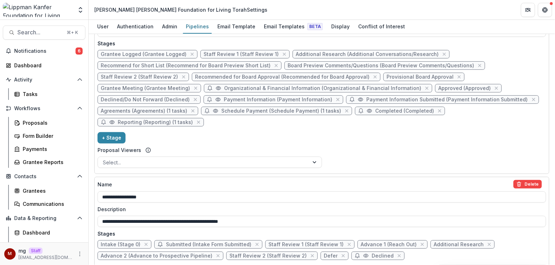
scroll to position [542, 0]
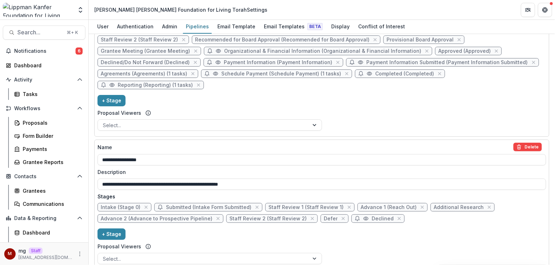
click at [203, 205] on span "Submitted (Intake Form Submitted)" at bounding box center [208, 208] width 85 height 6
select select "*********"
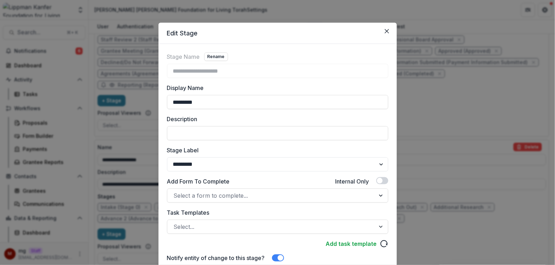
click at [446, 138] on div "**********" at bounding box center [277, 132] width 555 height 265
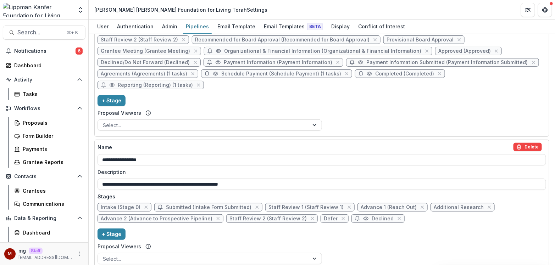
click at [294, 205] on span "Staff Review 1 (Staff Review 1)" at bounding box center [305, 208] width 75 height 6
select select "******"
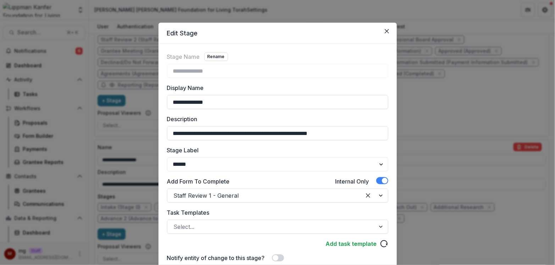
click at [429, 117] on div "**********" at bounding box center [277, 132] width 555 height 265
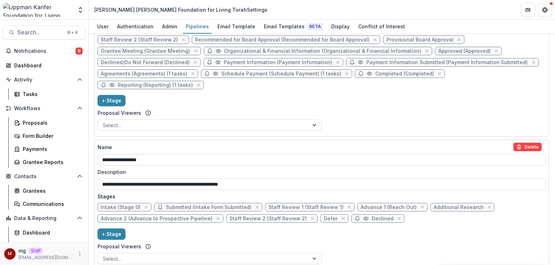
click at [377, 205] on span "Advance 1 (Reach Out)" at bounding box center [389, 208] width 56 height 6
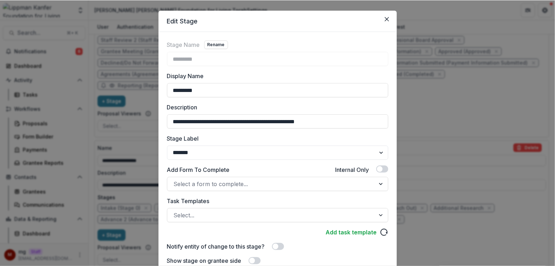
scroll to position [9, 0]
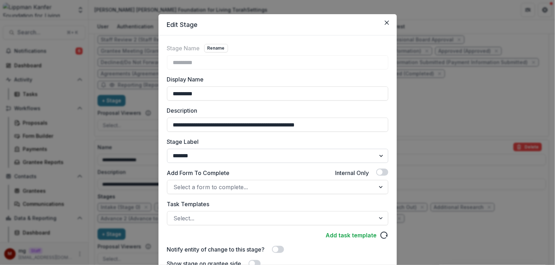
click at [247, 157] on select "******* ***** ********* ****** ******* ******** ******** ******* ********* ****…" at bounding box center [277, 156] width 221 height 14
select select "******"
click at [129, 163] on div "**********" at bounding box center [277, 132] width 555 height 265
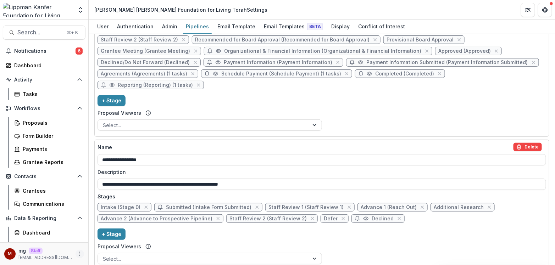
click at [80, 252] on icon "More" at bounding box center [80, 254] width 6 height 6
click at [115, 228] on link "Help Center" at bounding box center [125, 228] width 76 height 12
click at [299, 205] on span "Staff Review 1 (Staff Review 1)" at bounding box center [305, 208] width 75 height 6
select select "******"
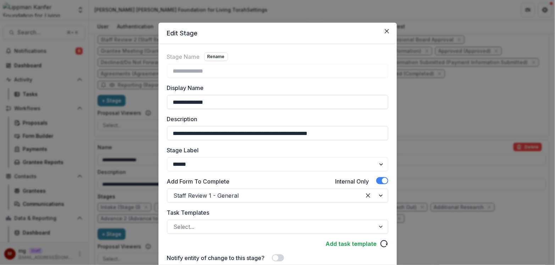
click at [440, 135] on div "**********" at bounding box center [277, 132] width 555 height 265
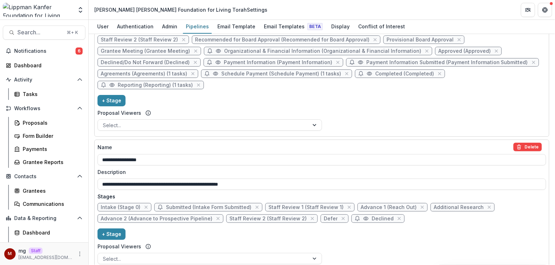
click at [386, 205] on span "Advance 1 (Reach Out)" at bounding box center [389, 208] width 56 height 6
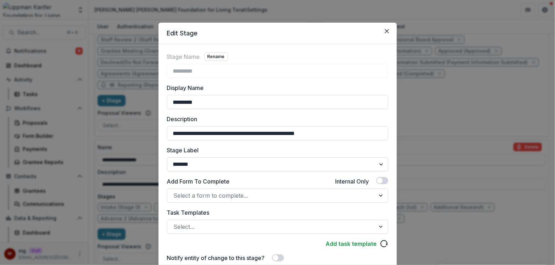
click at [275, 163] on select "******* ***** ********* ****** ******* ******** ******** ******* ********* ****…" at bounding box center [277, 164] width 221 height 14
select select "******"
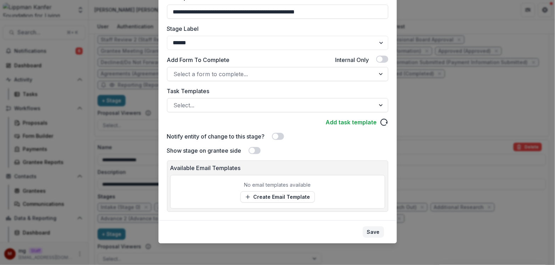
click at [374, 232] on button "Save" at bounding box center [373, 232] width 21 height 11
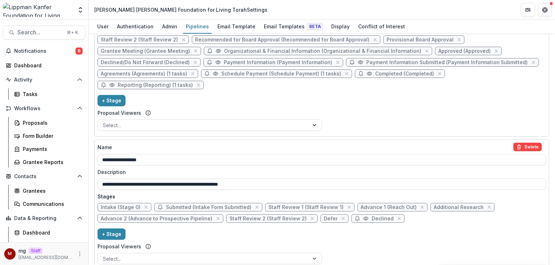
click at [448, 205] on span "Additional Research" at bounding box center [459, 208] width 50 height 6
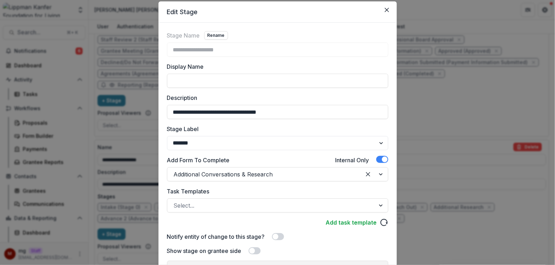
scroll to position [24, 0]
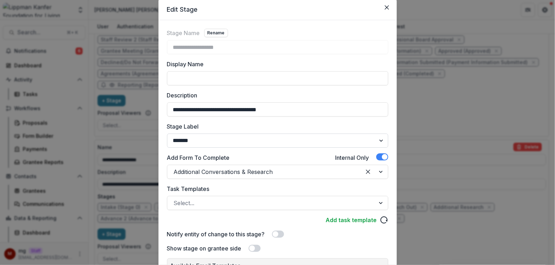
click at [240, 139] on select "******* ***** ********* ****** ******* ******** ******** ******* ********* ****…" at bounding box center [277, 141] width 221 height 14
select select "******"
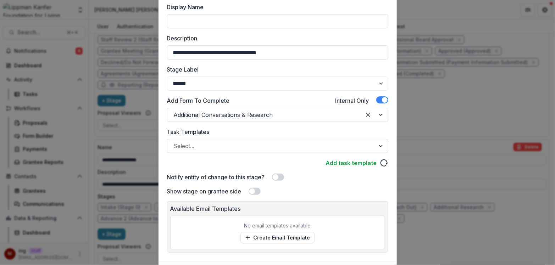
scroll to position [122, 0]
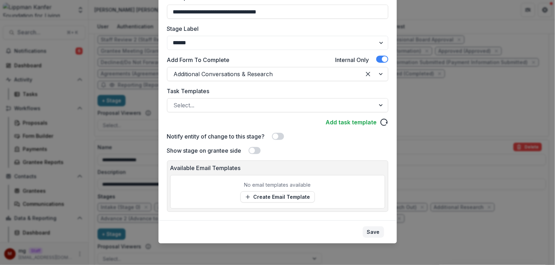
click at [375, 233] on button "Save" at bounding box center [373, 232] width 21 height 11
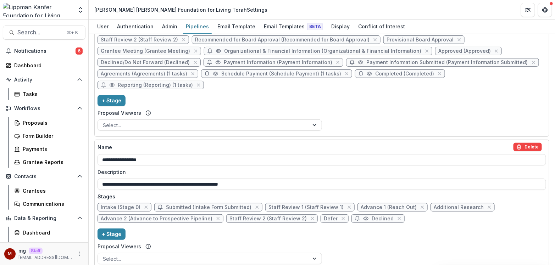
click at [161, 216] on span "Advance 2 (Advance to Prospective Pipeline)" at bounding box center [157, 219] width 112 height 6
select select "******"
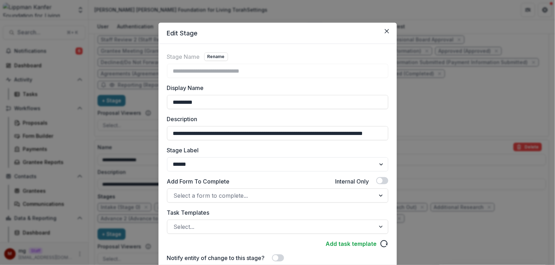
click at [471, 207] on div "**********" at bounding box center [277, 132] width 555 height 265
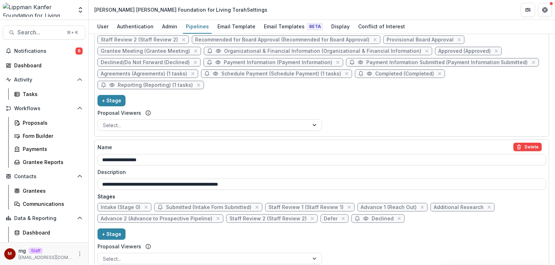
click at [239, 216] on span "Staff Review 2 (Staff Review 2)" at bounding box center [267, 219] width 77 height 6
select select "******"
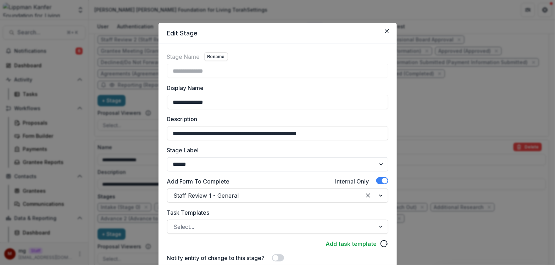
click at [422, 130] on div "**********" at bounding box center [277, 132] width 555 height 265
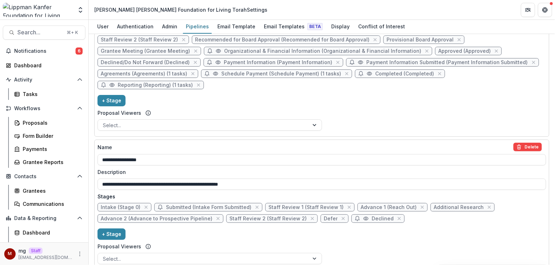
click at [324, 216] on span "Defer" at bounding box center [331, 219] width 14 height 6
select select "*******"
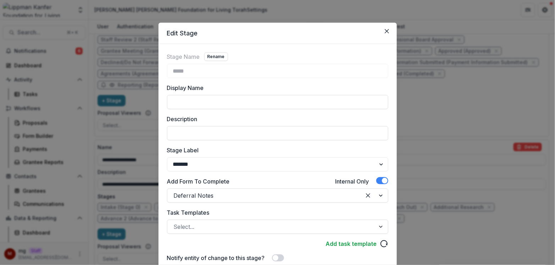
click at [416, 124] on div "Edit Stage Stage Name Rename ***** Display Name Description Stage Label *******…" at bounding box center [277, 132] width 555 height 265
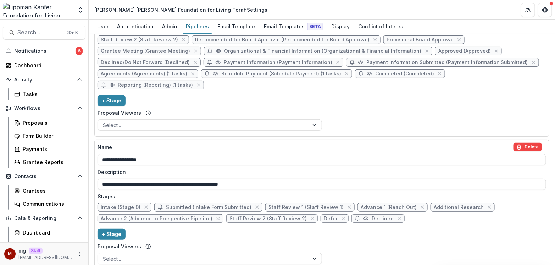
click at [359, 215] on span "Declined" at bounding box center [377, 219] width 53 height 9
click at [365, 218] on circle at bounding box center [366, 219] width 2 height 2
click at [359, 215] on span "Declined" at bounding box center [377, 219] width 53 height 9
click at [368, 143] on div "**********" at bounding box center [322, 205] width 449 height 124
click at [364, 217] on icon at bounding box center [366, 218] width 5 height 3
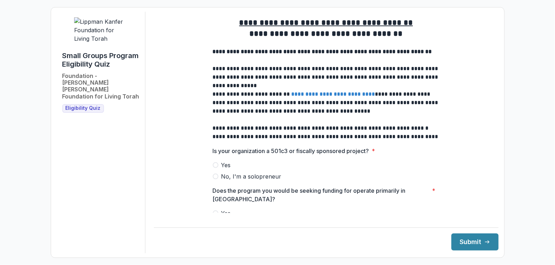
click at [215, 168] on span at bounding box center [216, 165] width 6 height 6
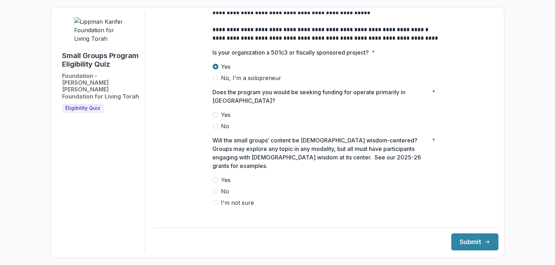
scroll to position [109, 0]
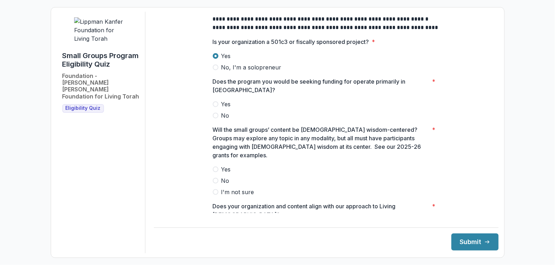
click at [215, 107] on span at bounding box center [216, 104] width 6 height 6
click at [215, 167] on span at bounding box center [216, 170] width 6 height 6
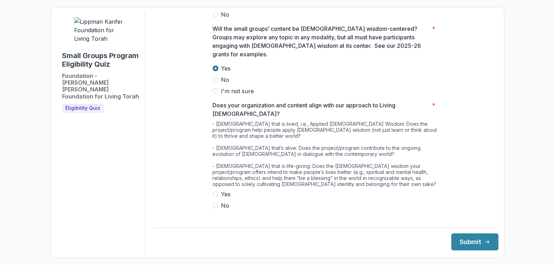
scroll to position [226, 0]
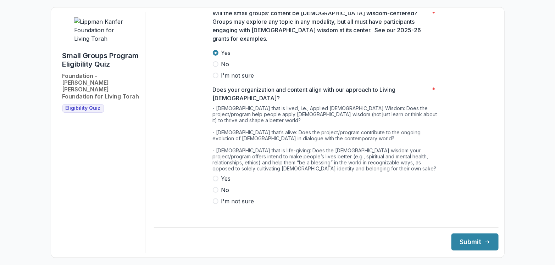
click at [216, 176] on span at bounding box center [216, 179] width 6 height 6
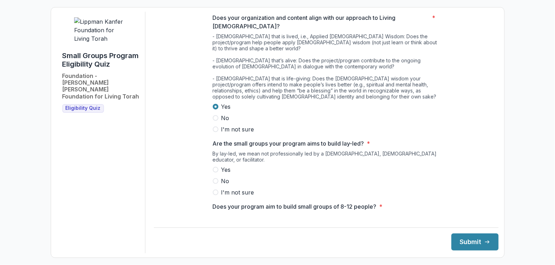
scroll to position [307, 0]
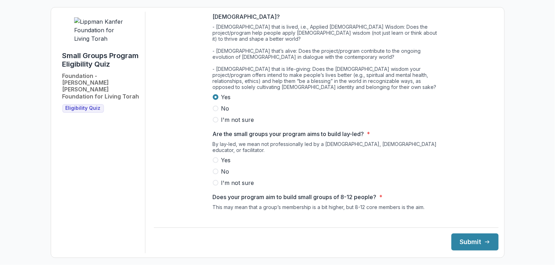
click at [215, 157] on span at bounding box center [216, 160] width 6 height 6
click at [214, 215] on span at bounding box center [216, 218] width 6 height 6
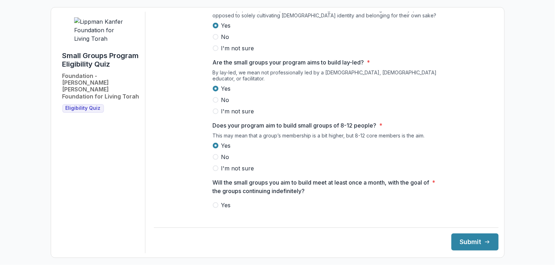
click at [215, 202] on span at bounding box center [216, 205] width 6 height 6
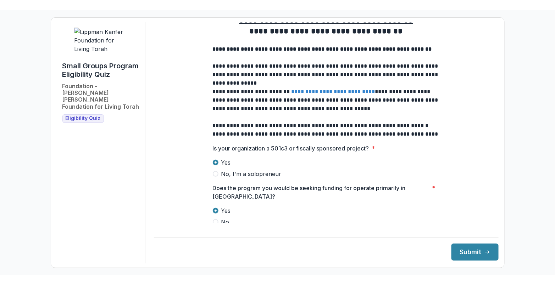
scroll to position [0, 0]
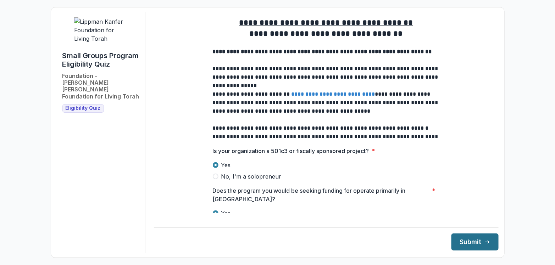
click at [476, 244] on button "Submit" at bounding box center [474, 242] width 47 height 17
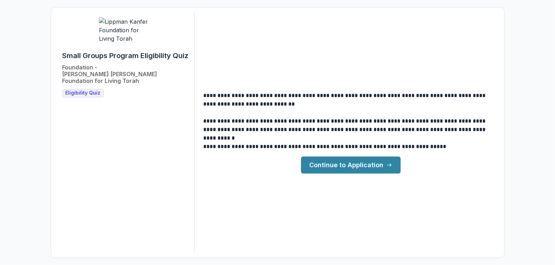
click at [345, 167] on link "Continue to Application" at bounding box center [351, 165] width 100 height 17
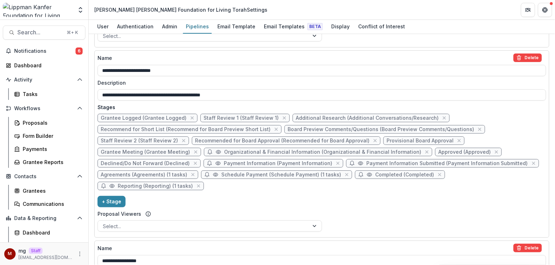
scroll to position [542, 0]
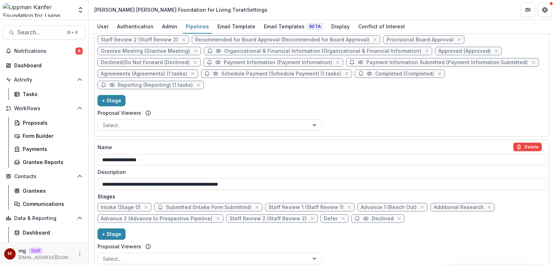
click at [372, 216] on span "Declined" at bounding box center [383, 219] width 22 height 6
select select "******"
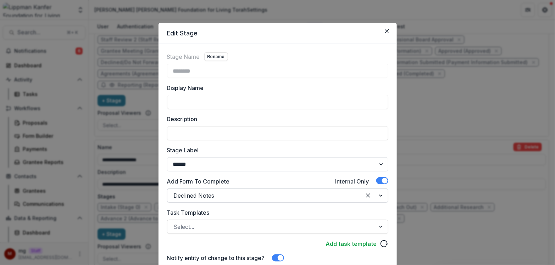
scroll to position [82, 0]
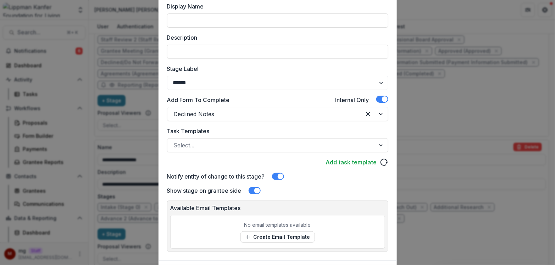
click at [471, 206] on div "Edit Stage Stage Name Rename ******** Display Name Description Stage Label ****…" at bounding box center [277, 132] width 555 height 265
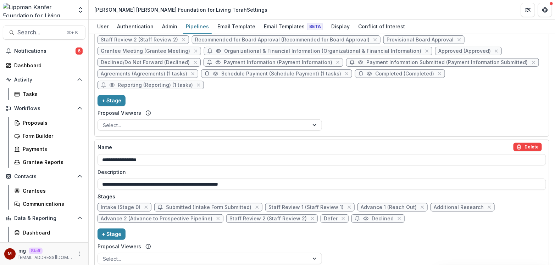
scroll to position [537, 0]
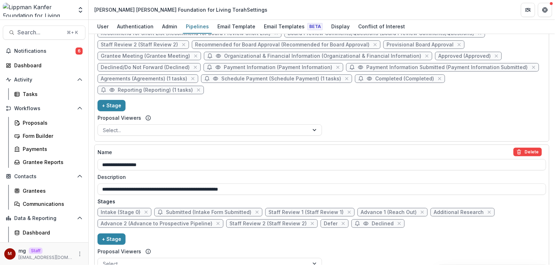
click at [304, 210] on span "Staff Review 1 (Staff Review 1)" at bounding box center [305, 213] width 75 height 6
select select "******"
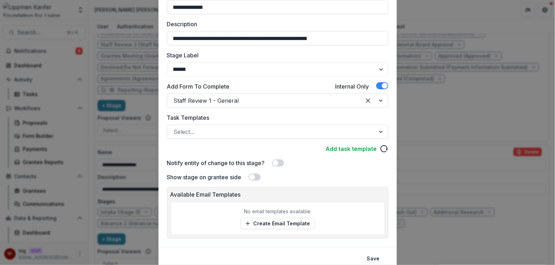
scroll to position [96, 0]
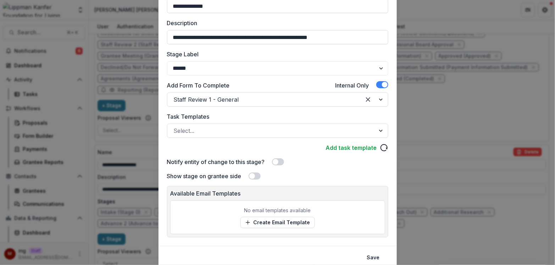
click at [481, 221] on div "**********" at bounding box center [277, 132] width 555 height 265
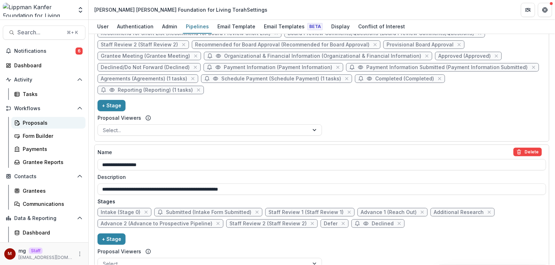
click at [35, 124] on div "Proposals" at bounding box center [51, 122] width 57 height 7
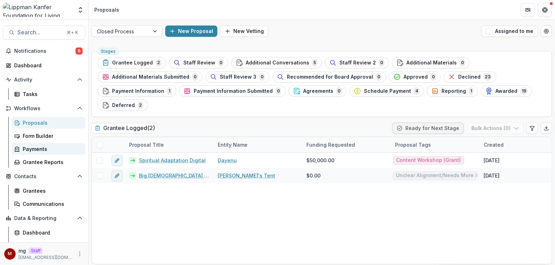
click at [43, 148] on div "Payments" at bounding box center [51, 148] width 57 height 7
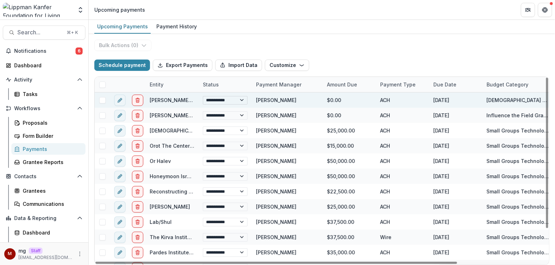
click at [238, 97] on select "**********" at bounding box center [225, 100] width 45 height 9
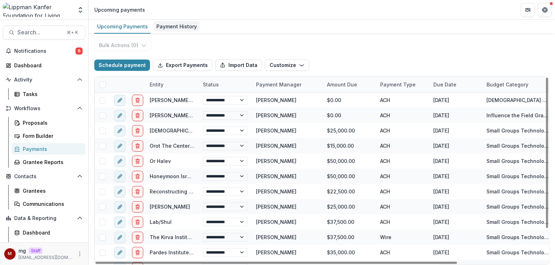
click at [168, 25] on div "Payment History" at bounding box center [177, 26] width 46 height 10
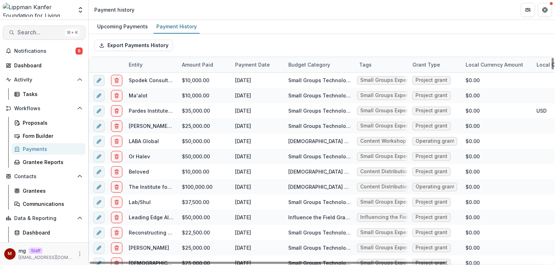
click at [35, 34] on span "Search..." at bounding box center [39, 32] width 45 height 7
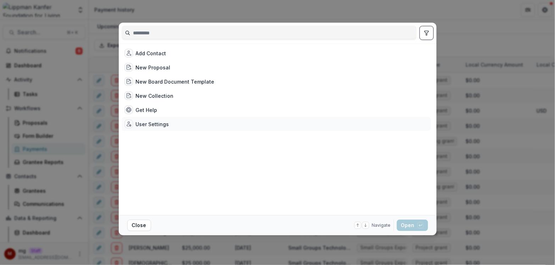
click at [145, 121] on div "User Settings" at bounding box center [152, 124] width 33 height 7
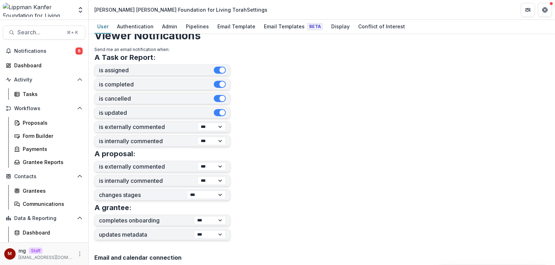
scroll to position [154, 0]
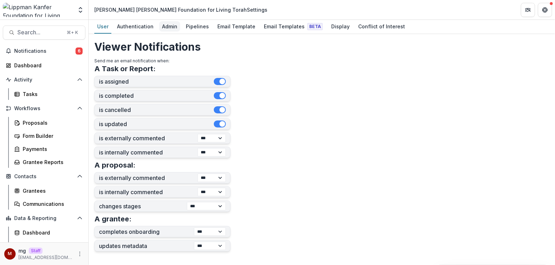
click at [170, 26] on div "Admin" at bounding box center [169, 26] width 21 height 10
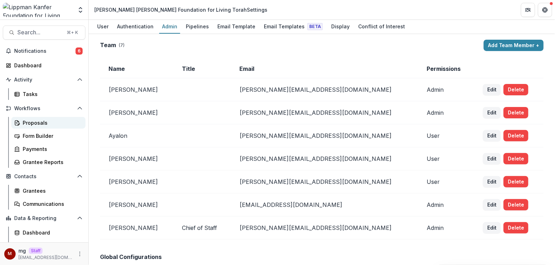
click at [33, 121] on div "Proposals" at bounding box center [51, 122] width 57 height 7
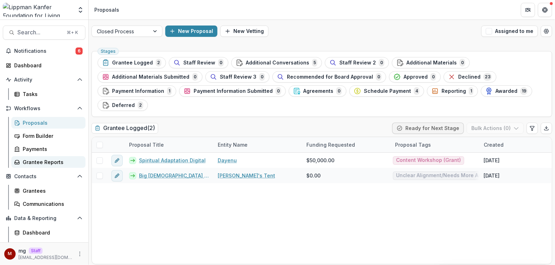
click at [38, 159] on div "Grantee Reports" at bounding box center [51, 162] width 57 height 7
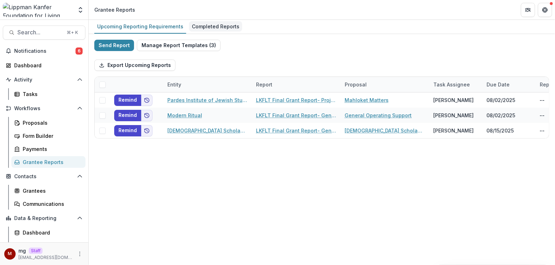
click at [203, 27] on div "Completed Reports" at bounding box center [215, 26] width 53 height 10
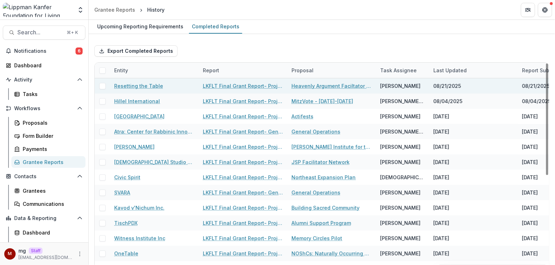
click at [216, 88] on link "LKFLT Final Grant Report- Project Grant" at bounding box center [243, 85] width 80 height 7
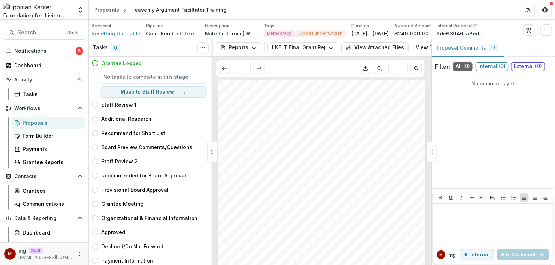
click at [127, 33] on span "Resetting the Table" at bounding box center [115, 33] width 49 height 7
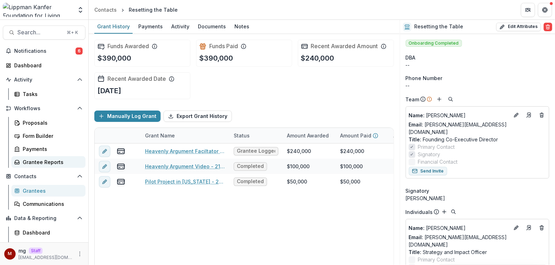
click at [49, 161] on div "Grantee Reports" at bounding box center [51, 162] width 57 height 7
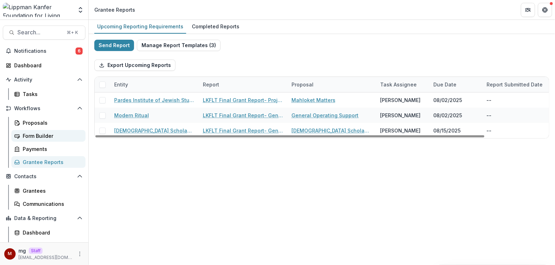
click at [49, 134] on div "Form Builder" at bounding box center [51, 135] width 57 height 7
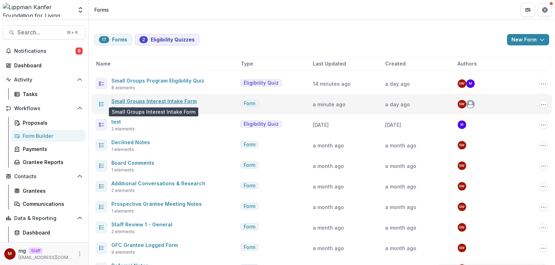
click at [160, 99] on link "Small Groups Interest Intake Form" at bounding box center [153, 101] width 85 height 6
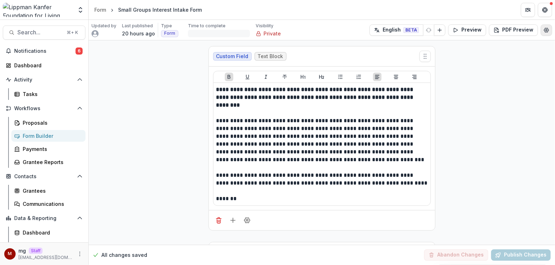
click at [546, 32] on icon "Edit Form Settings" at bounding box center [547, 30] width 6 height 6
select select "*******"
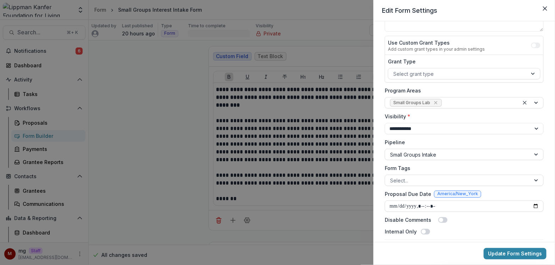
scroll to position [72, 0]
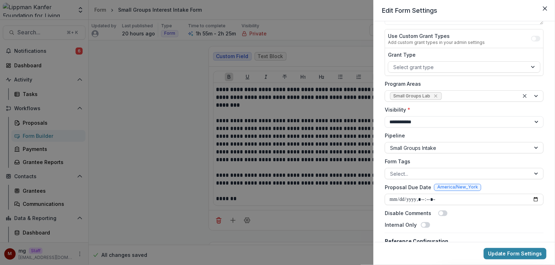
click at [174, 104] on div "**********" at bounding box center [277, 132] width 555 height 265
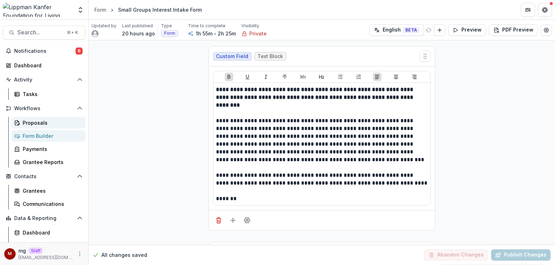
click at [28, 123] on div "Proposals" at bounding box center [51, 122] width 57 height 7
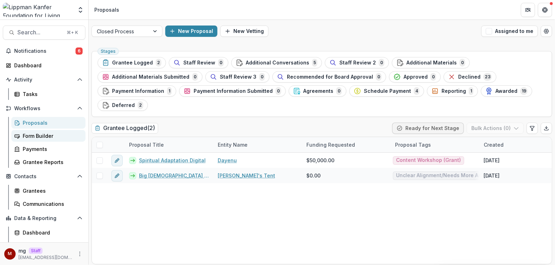
click at [34, 135] on div "Form Builder" at bounding box center [51, 135] width 57 height 7
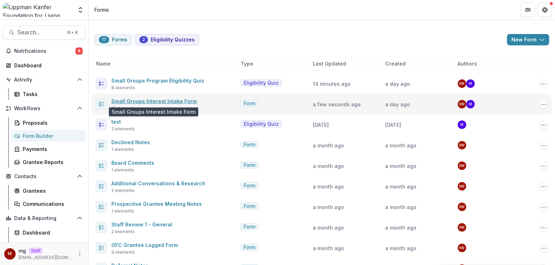
click at [161, 98] on link "Small Groups Interest Intake Form" at bounding box center [153, 101] width 85 height 6
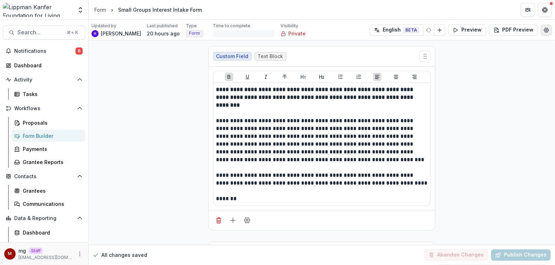
click at [546, 31] on icon "Edit Form Settings" at bounding box center [546, 30] width 5 height 4
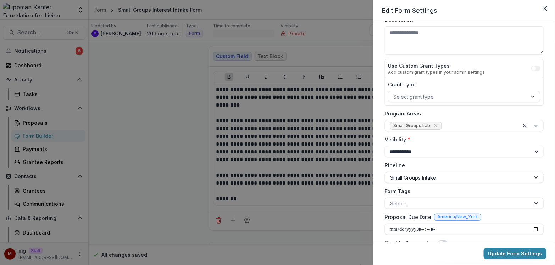
scroll to position [46, 0]
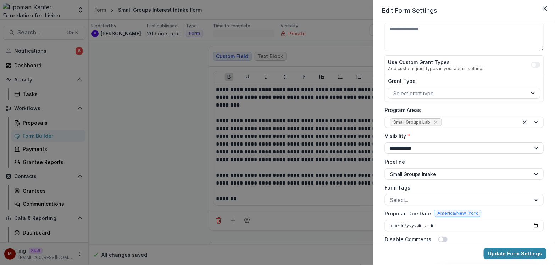
click at [427, 147] on select "**********" at bounding box center [464, 148] width 159 height 11
select select "******"
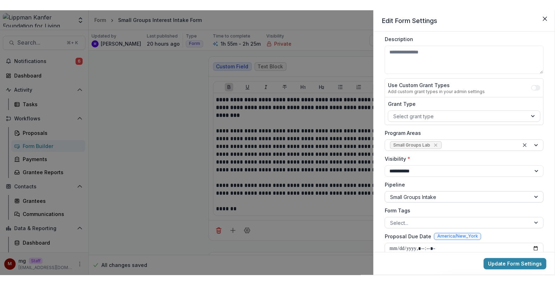
scroll to position [59, 0]
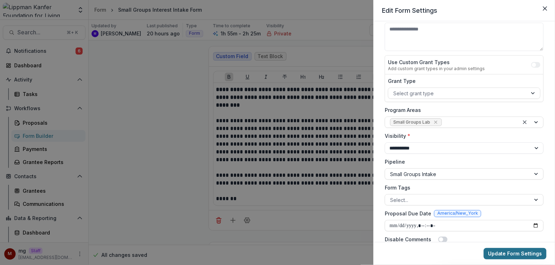
click at [503, 250] on button "Update Form Settings" at bounding box center [515, 253] width 63 height 11
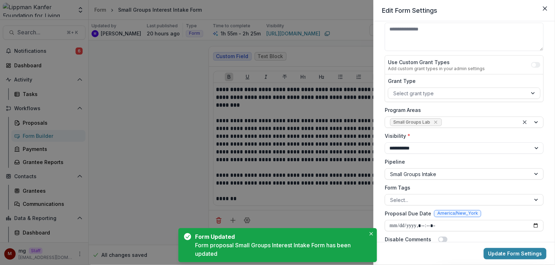
click at [137, 109] on div "**********" at bounding box center [277, 132] width 555 height 265
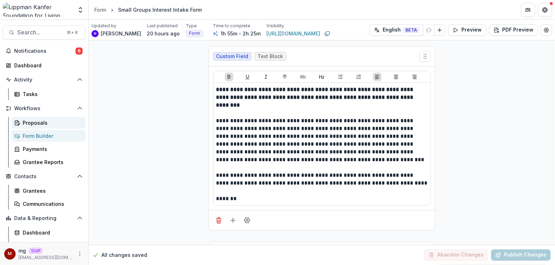
click at [39, 119] on div "Proposals" at bounding box center [51, 122] width 57 height 7
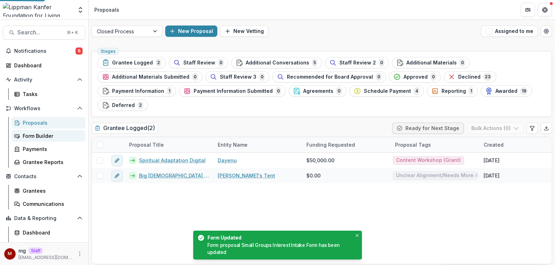
click at [43, 137] on div "Form Builder" at bounding box center [51, 135] width 57 height 7
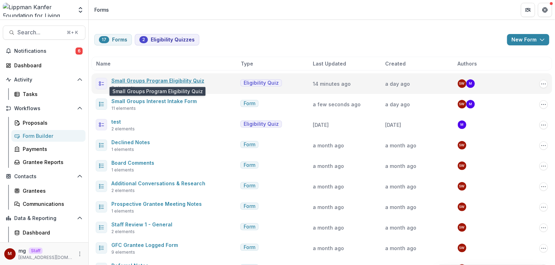
click at [171, 79] on link "Small Groups Program Eligibility Quiz" at bounding box center [157, 81] width 93 height 6
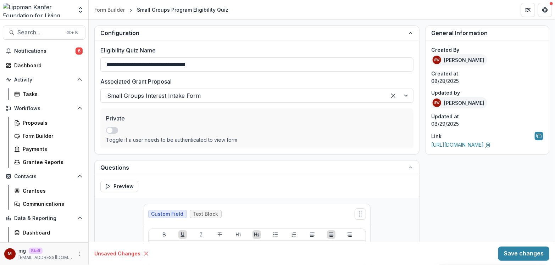
click at [466, 139] on div "Link" at bounding box center [487, 136] width 112 height 9
click at [466, 145] on link "https://app.trytemelio.com/eligibility/5966ea03-9213-402c-9df4-e78268a38865" at bounding box center [461, 145] width 60 height 6
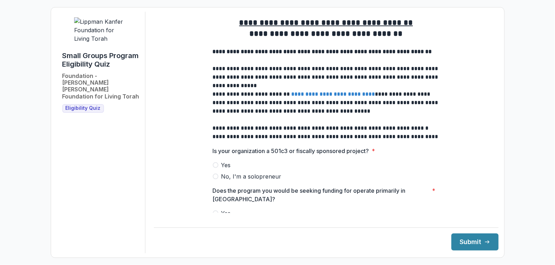
click at [216, 168] on span at bounding box center [216, 165] width 6 height 6
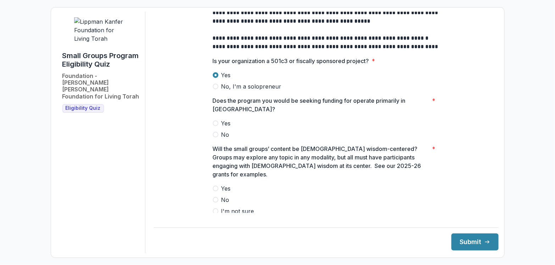
scroll to position [91, 0]
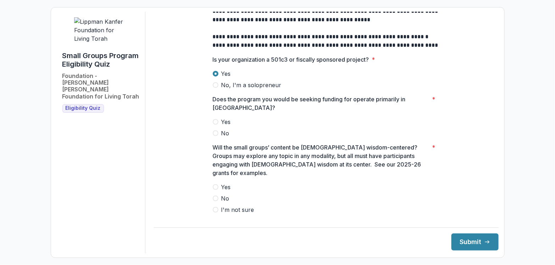
click at [215, 125] on span at bounding box center [216, 122] width 6 height 6
click at [215, 184] on span at bounding box center [216, 187] width 6 height 6
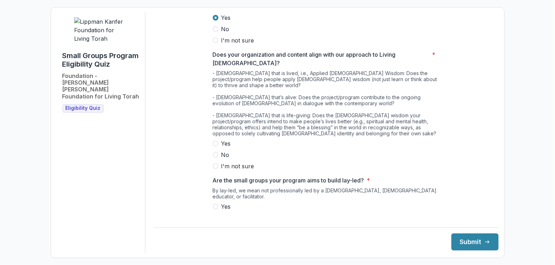
scroll to position [277, 0]
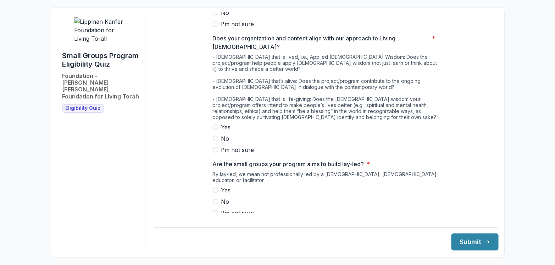
click at [216, 124] on span at bounding box center [216, 127] width 6 height 6
click at [216, 188] on span at bounding box center [216, 191] width 6 height 6
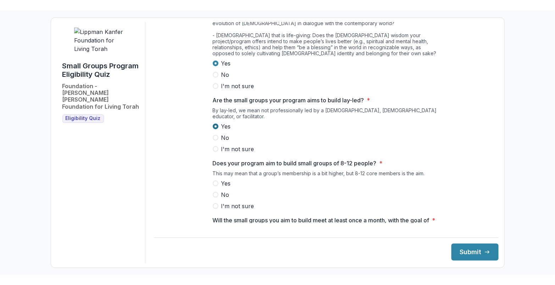
scroll to position [379, 0]
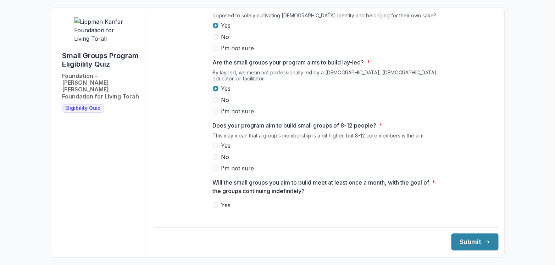
click at [216, 143] on span at bounding box center [216, 146] width 6 height 6
click at [215, 202] on span at bounding box center [216, 205] width 6 height 6
click at [465, 239] on button "Submit" at bounding box center [474, 242] width 47 height 17
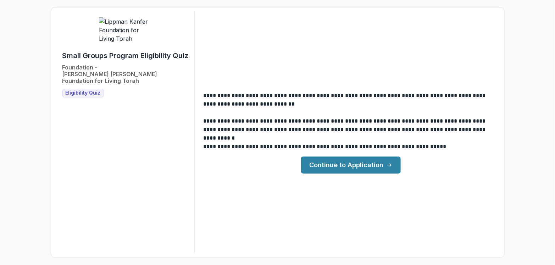
click at [332, 168] on link "Continue to Application" at bounding box center [351, 165] width 100 height 17
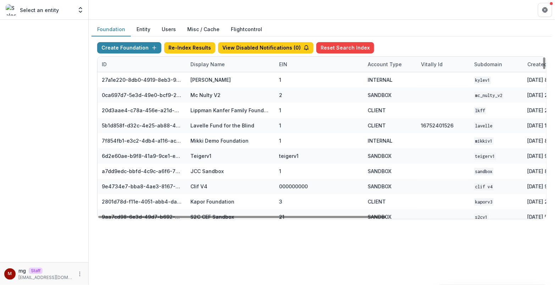
click at [207, 61] on div "Display Name" at bounding box center [207, 64] width 43 height 7
click at [207, 77] on input at bounding box center [229, 79] width 85 height 11
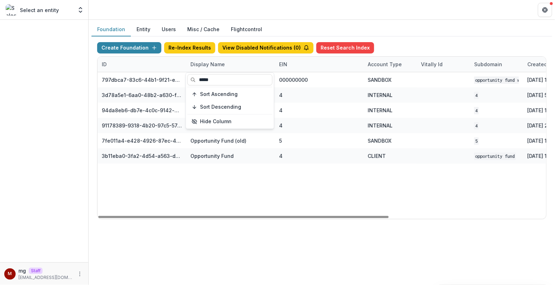
type input "*****"
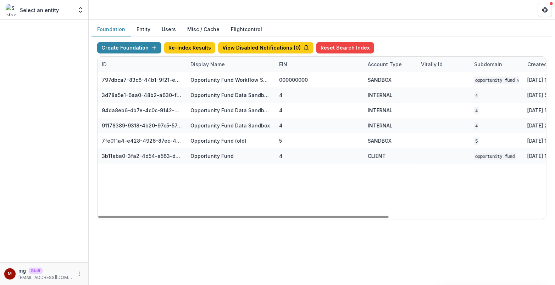
click at [326, 38] on div "Create Foundation Re-Index Results View Disabled Notifications ( 0 ) Reset Sear…" at bounding box center [321, 131] width 461 height 189
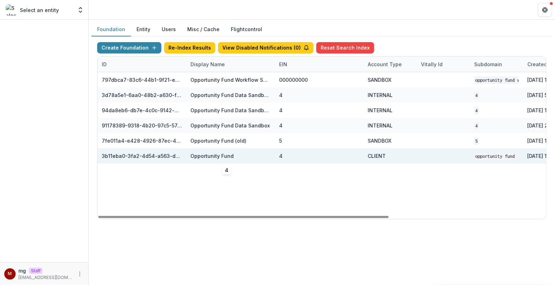
scroll to position [0, 200]
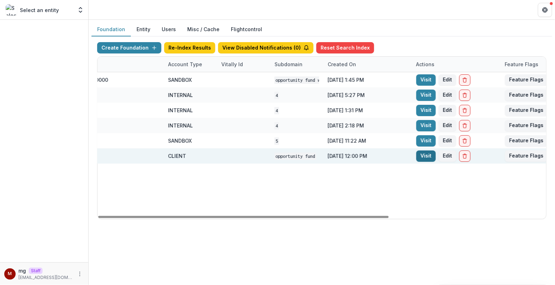
click at [422, 157] on link "Visit" at bounding box center [426, 156] width 20 height 11
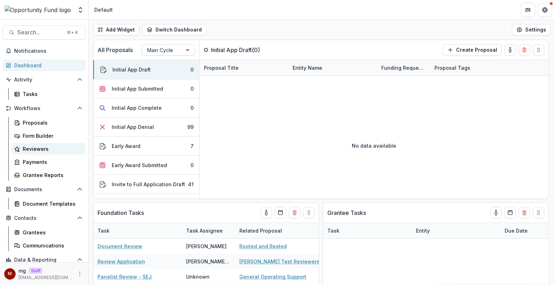
click at [39, 149] on div "Reviewers" at bounding box center [51, 148] width 57 height 7
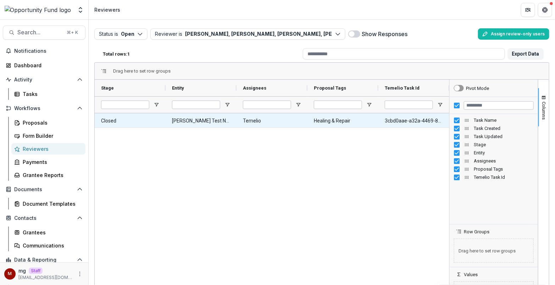
scroll to position [0, 214]
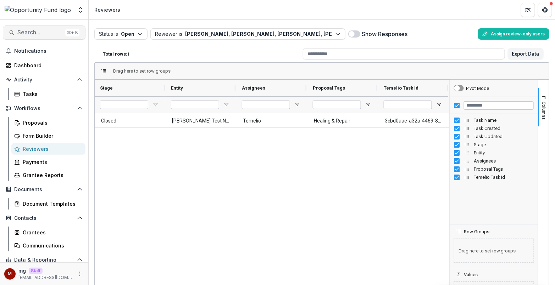
click at [44, 31] on span "Search..." at bounding box center [39, 32] width 45 height 7
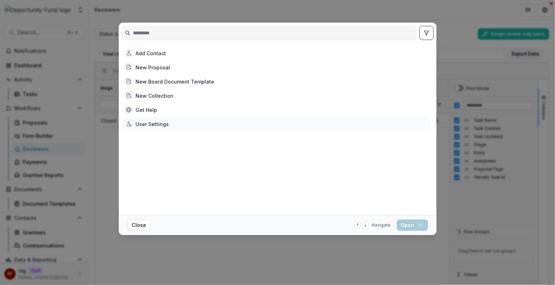
click at [136, 124] on div "User Settings" at bounding box center [152, 124] width 33 height 7
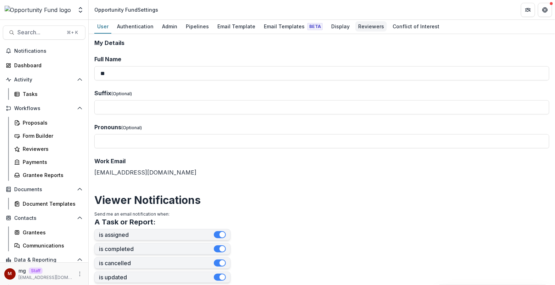
click at [363, 24] on div "Reviewers" at bounding box center [371, 26] width 32 height 10
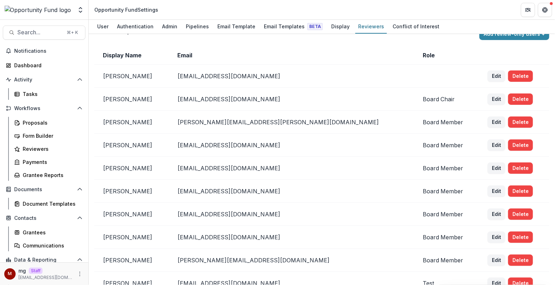
scroll to position [143, 0]
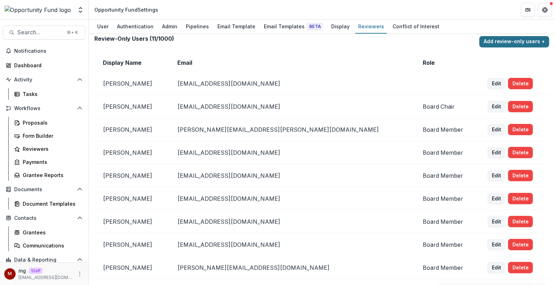
click at [505, 38] on button "Add review-only users +" at bounding box center [514, 41] width 70 height 11
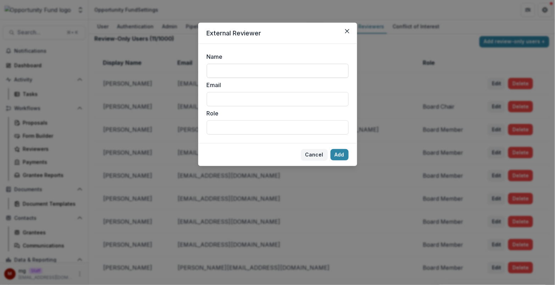
click at [263, 68] on input "Name" at bounding box center [278, 71] width 142 height 14
type input "**********"
click at [250, 102] on input "Email" at bounding box center [278, 99] width 142 height 14
type input "**********"
click at [293, 129] on input "Role" at bounding box center [278, 128] width 142 height 14
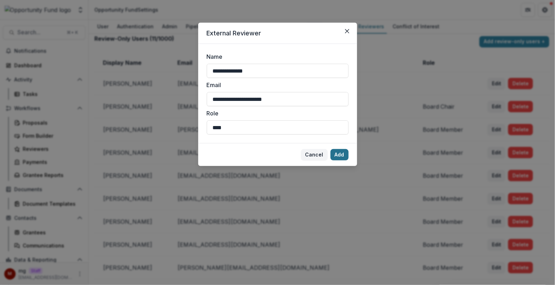
type input "****"
click at [340, 153] on button "Add" at bounding box center [340, 154] width 18 height 11
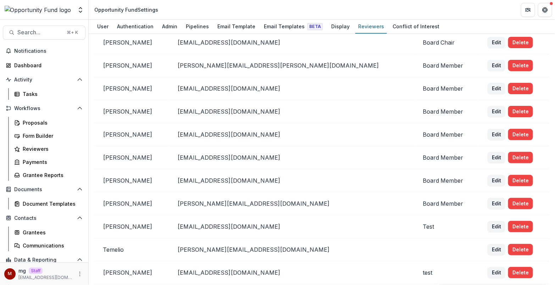
scroll to position [213, 0]
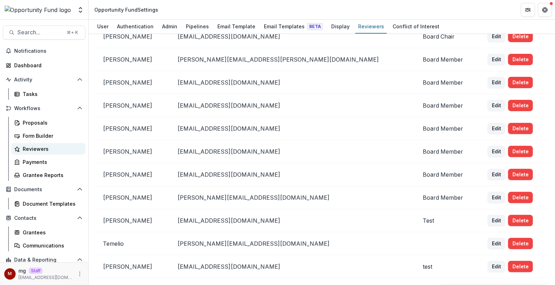
click at [33, 148] on div "Reviewers" at bounding box center [51, 148] width 57 height 7
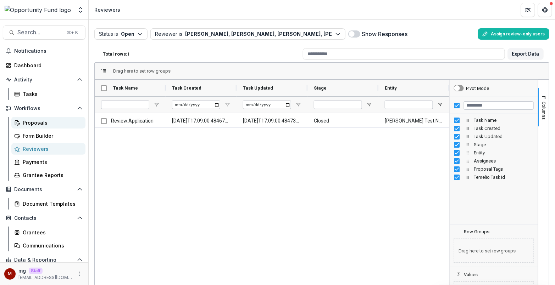
click at [34, 121] on div "Proposals" at bounding box center [51, 122] width 57 height 7
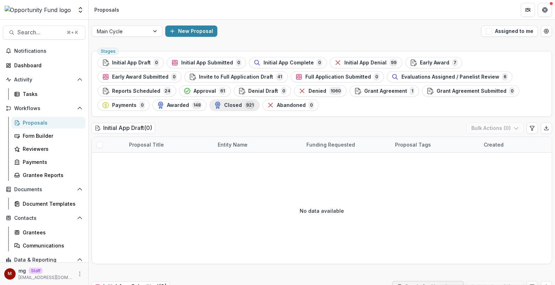
click at [214, 108] on div "Closed 921" at bounding box center [234, 105] width 41 height 8
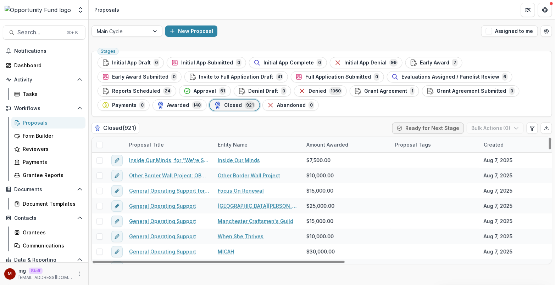
click at [235, 145] on div "Entity Name" at bounding box center [232, 144] width 38 height 7
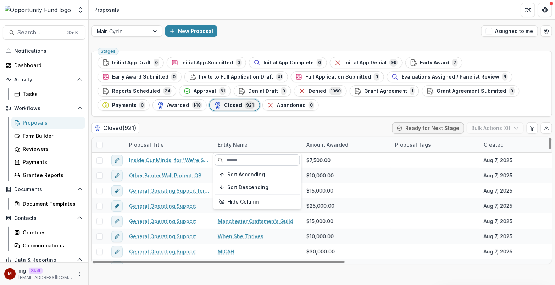
click at [235, 161] on input at bounding box center [257, 160] width 85 height 11
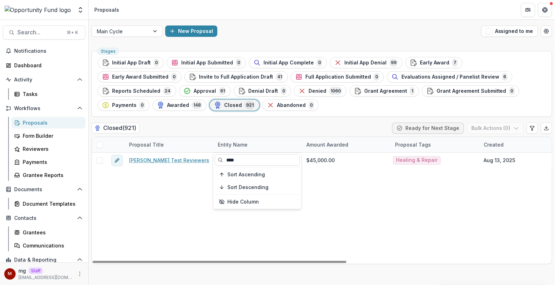
type input "****"
click at [255, 114] on div "Stages Initial App Draft 0 Initial App Submitted 0 Initial App Complete 0 Initi…" at bounding box center [321, 84] width 461 height 66
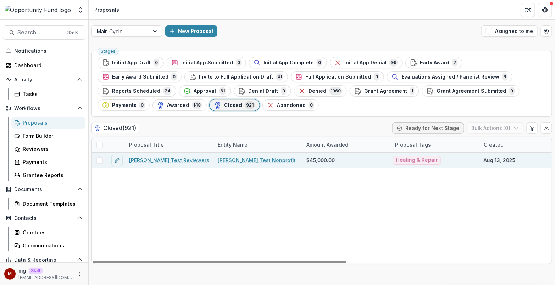
click at [163, 160] on link "[PERSON_NAME] Test Reviewers" at bounding box center [169, 160] width 80 height 7
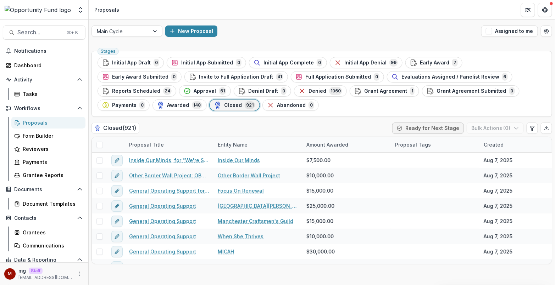
click at [242, 102] on span "Closed" at bounding box center [233, 105] width 18 height 6
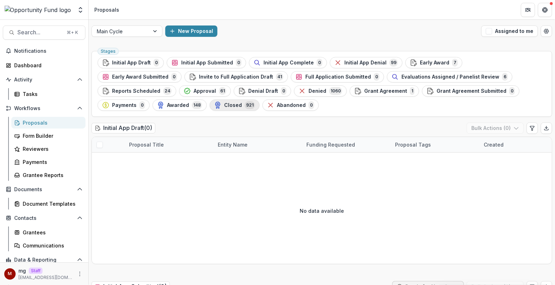
click at [224, 104] on span "Closed" at bounding box center [233, 105] width 18 height 6
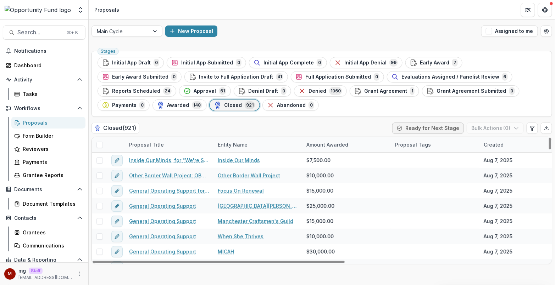
click at [229, 143] on div "Entity Name" at bounding box center [232, 144] width 38 height 7
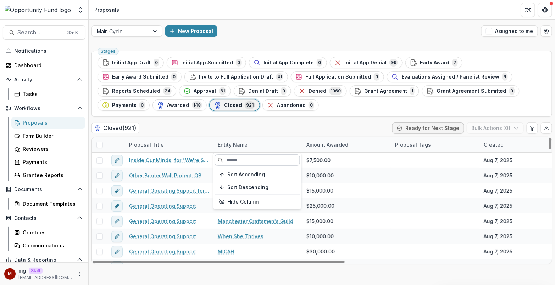
click at [235, 159] on input at bounding box center [257, 160] width 85 height 11
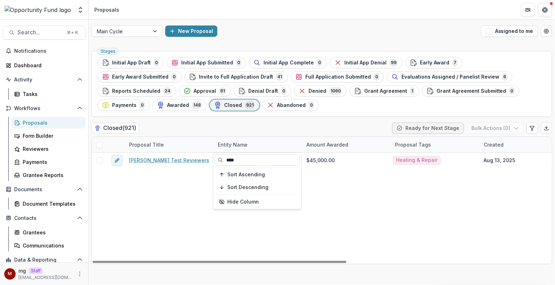
type input "****"
click at [262, 117] on div "Stages Initial App Draft 0 Initial App Submitted 0 Initial App Complete 0 Initi…" at bounding box center [322, 166] width 466 height 237
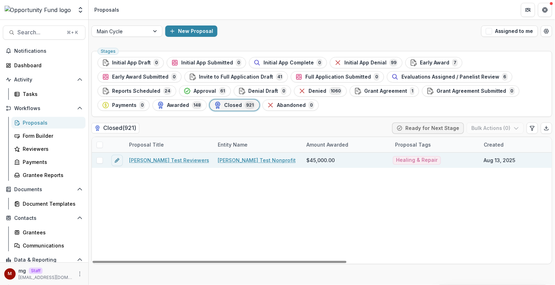
click at [101, 160] on span at bounding box center [99, 160] width 6 height 6
click at [484, 126] on button "Bulk Actions ( 1 )" at bounding box center [496, 128] width 56 height 11
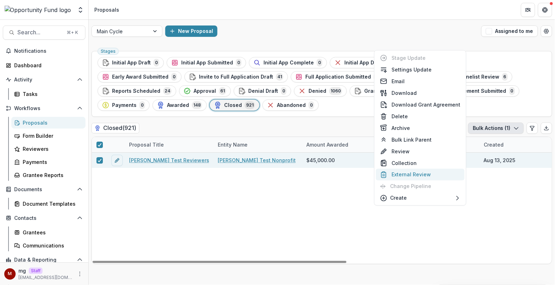
click at [417, 174] on button "External Review" at bounding box center [420, 175] width 89 height 12
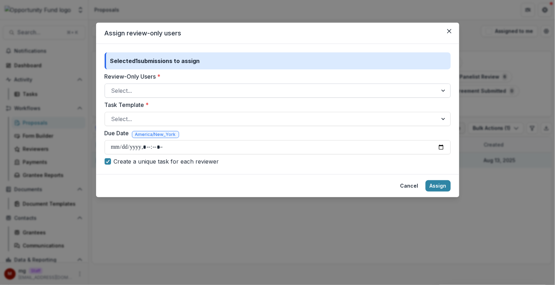
click at [193, 89] on div at bounding box center [271, 91] width 320 height 10
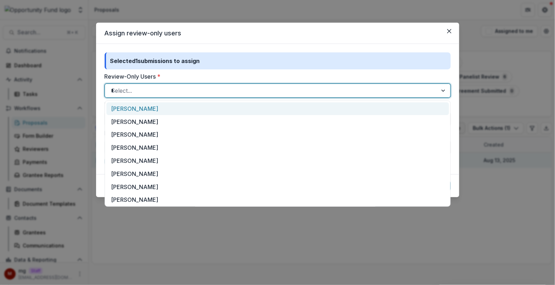
type input "**"
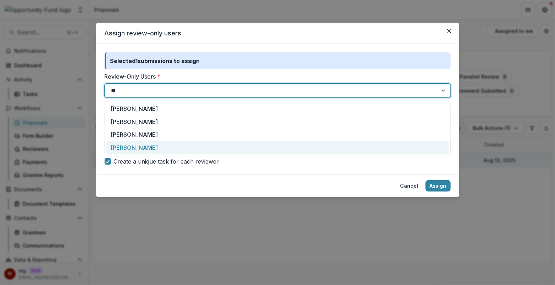
click at [169, 144] on div "[PERSON_NAME]" at bounding box center [277, 147] width 343 height 13
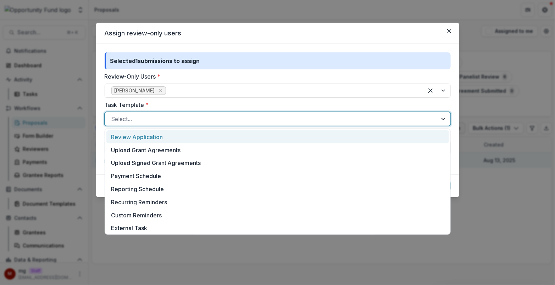
click at [192, 117] on div at bounding box center [271, 119] width 320 height 10
click at [186, 134] on div "Review Application" at bounding box center [277, 136] width 343 height 13
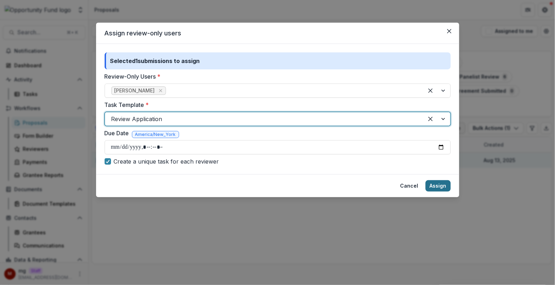
click at [440, 186] on button "Assign" at bounding box center [438, 186] width 25 height 11
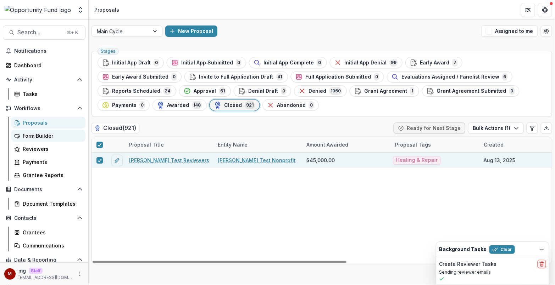
click at [53, 136] on div "Form Builder" at bounding box center [51, 135] width 57 height 7
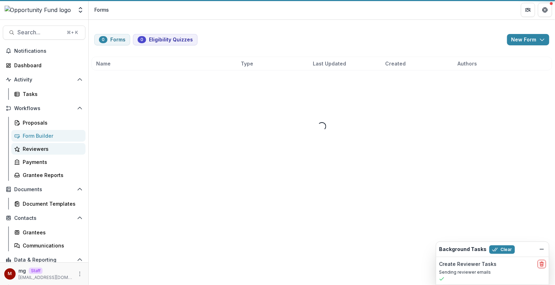
click at [47, 151] on div "Reviewers" at bounding box center [51, 148] width 57 height 7
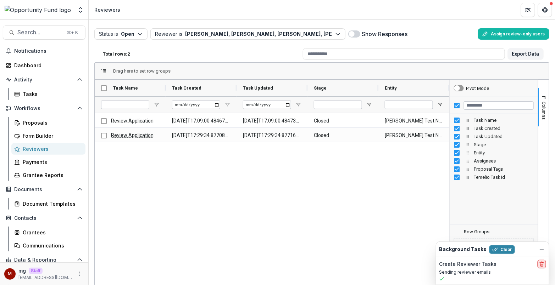
click at [543, 262] on icon "delete" at bounding box center [541, 262] width 1 height 1
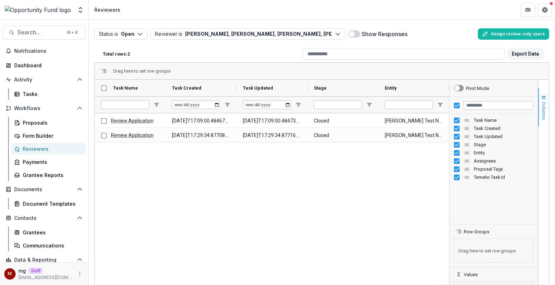
click at [544, 111] on span "Columns" at bounding box center [544, 111] width 5 height 18
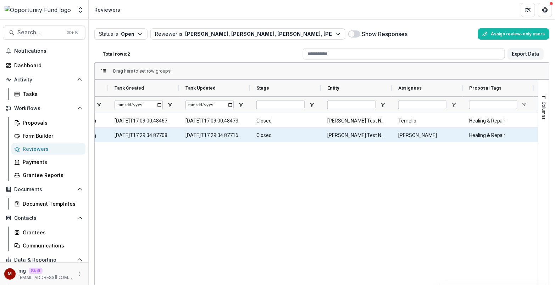
scroll to position [0, 119]
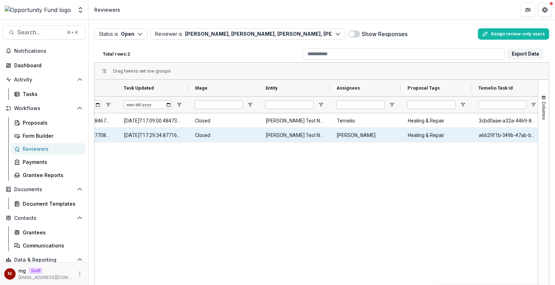
click at [355, 131] on Assignees-13 "[PERSON_NAME]" at bounding box center [366, 135] width 58 height 15
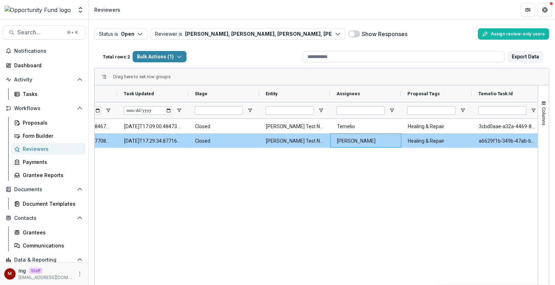
click at [354, 139] on Assignees-13 "[PERSON_NAME]" at bounding box center [366, 141] width 58 height 15
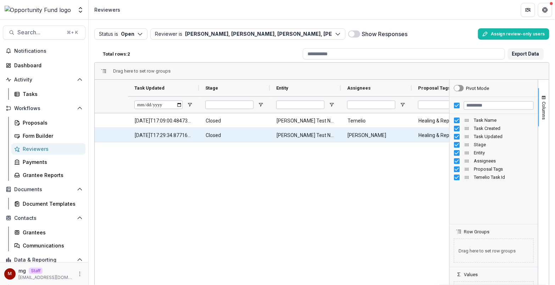
scroll to position [0, 214]
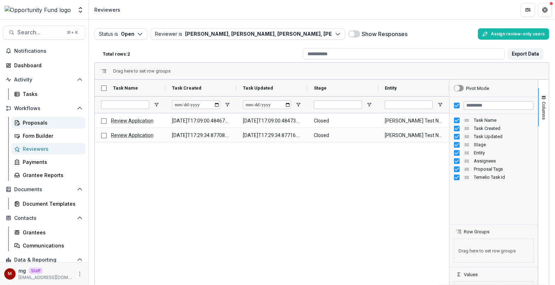
click at [31, 120] on div "Proposals" at bounding box center [51, 122] width 57 height 7
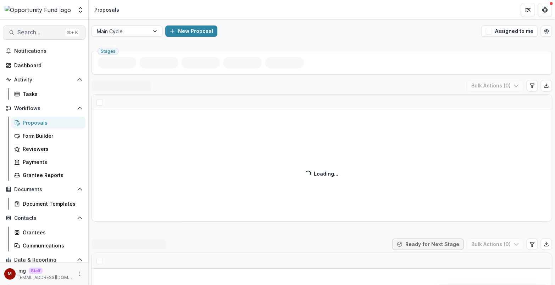
click at [43, 30] on span "Search..." at bounding box center [39, 32] width 45 height 7
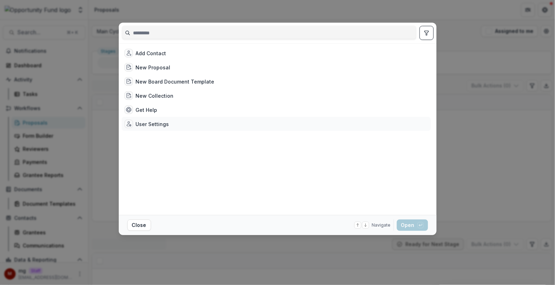
click at [158, 124] on div "User Settings" at bounding box center [152, 124] width 33 height 7
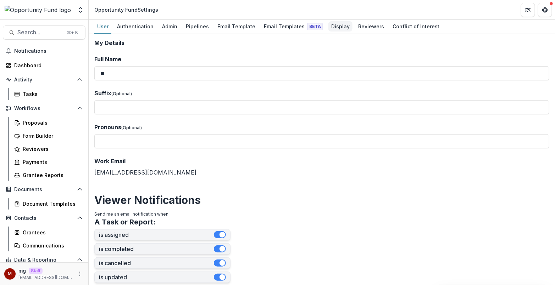
click at [328, 24] on div "Display" at bounding box center [340, 26] width 24 height 10
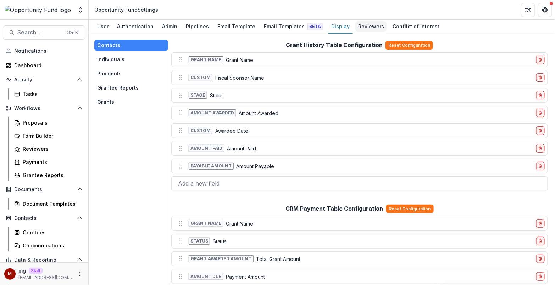
click at [355, 24] on div "Reviewers" at bounding box center [371, 26] width 32 height 10
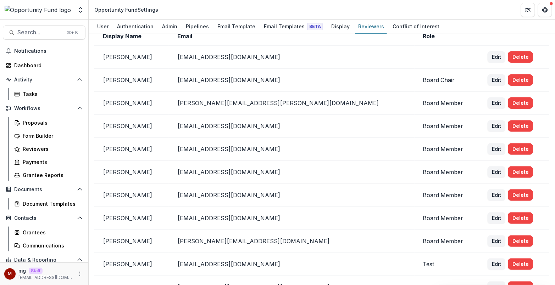
scroll to position [213, 0]
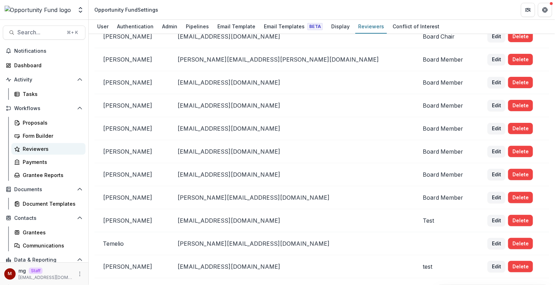
click at [50, 147] on div "Reviewers" at bounding box center [51, 148] width 57 height 7
